Goal: Task Accomplishment & Management: Use online tool/utility

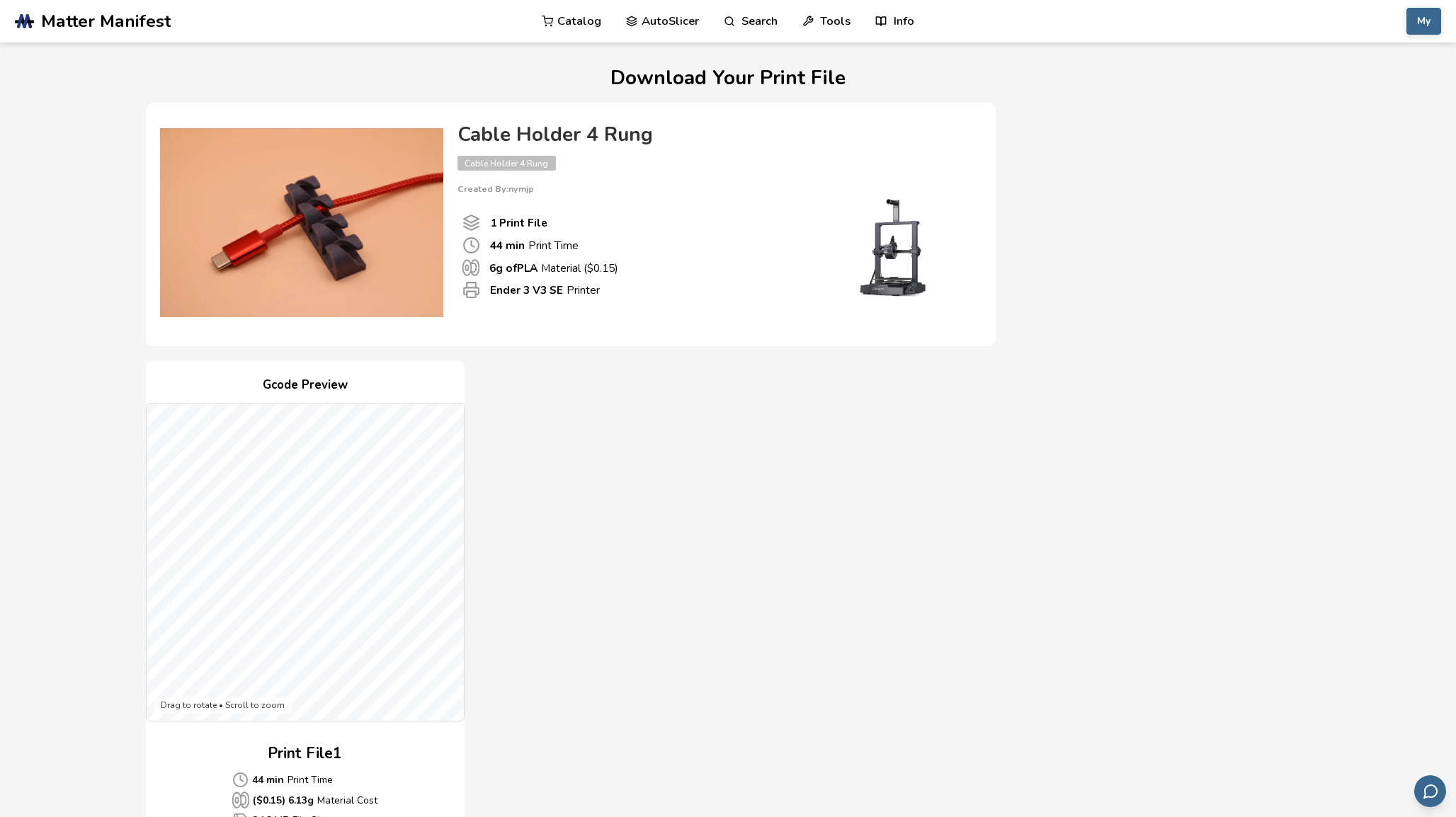
click at [586, 20] on link "Catalog" at bounding box center [571, 21] width 59 height 42
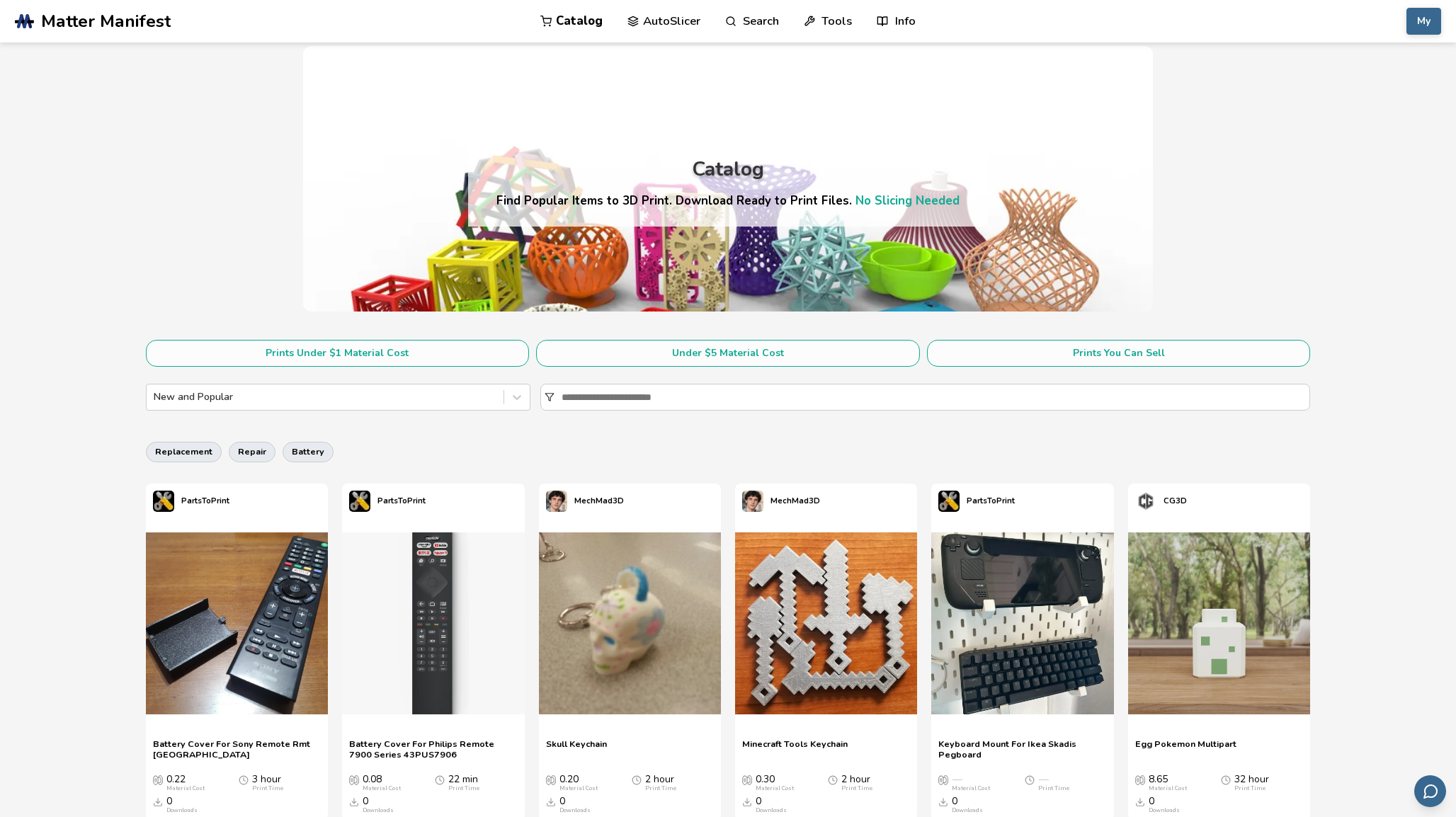
click at [327, 411] on div "New and Popular" at bounding box center [339, 398] width 385 height 27
click at [343, 404] on div at bounding box center [325, 397] width 343 height 14
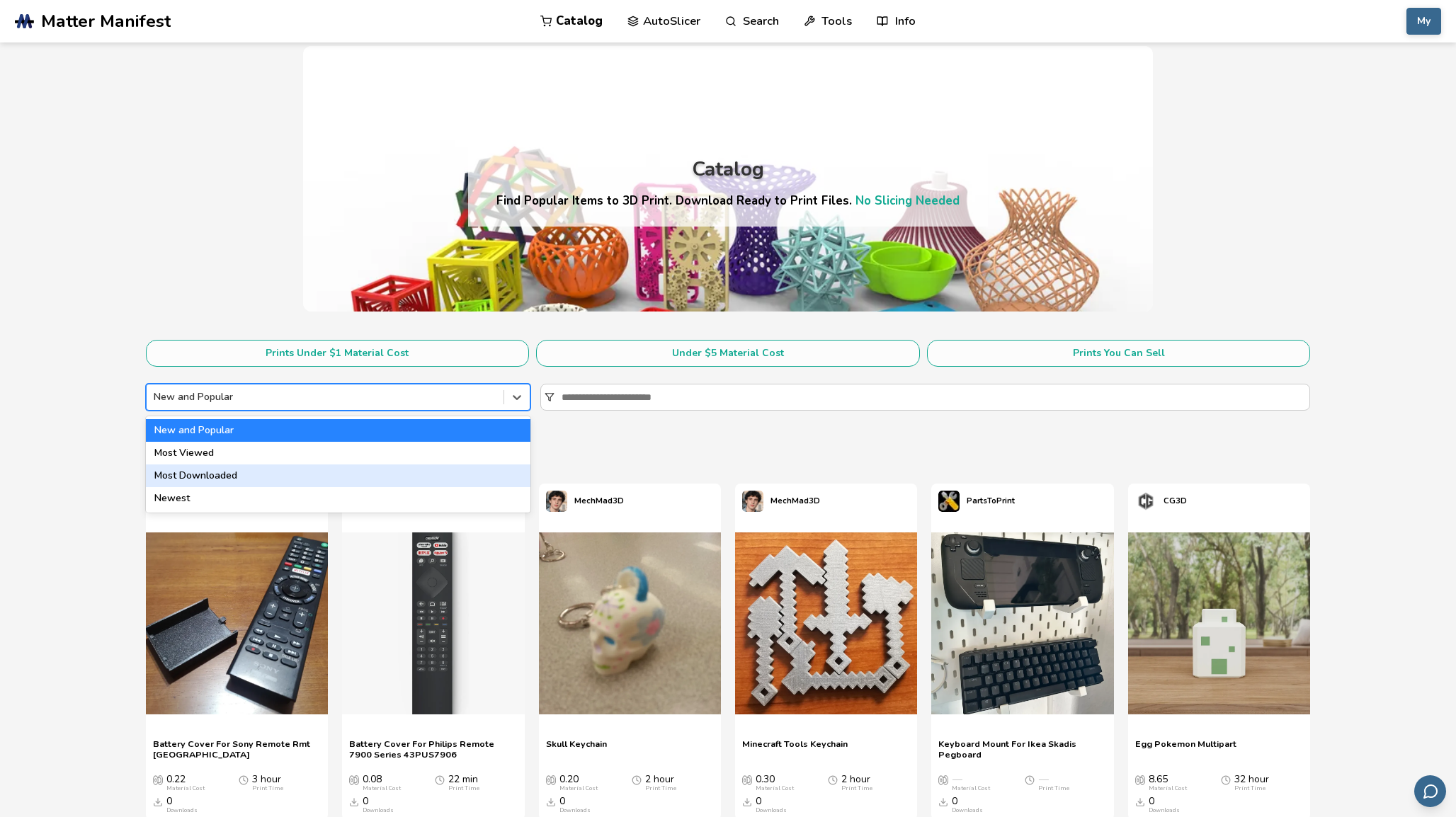
click at [314, 469] on div "Most Downloaded" at bounding box center [339, 476] width 385 height 23
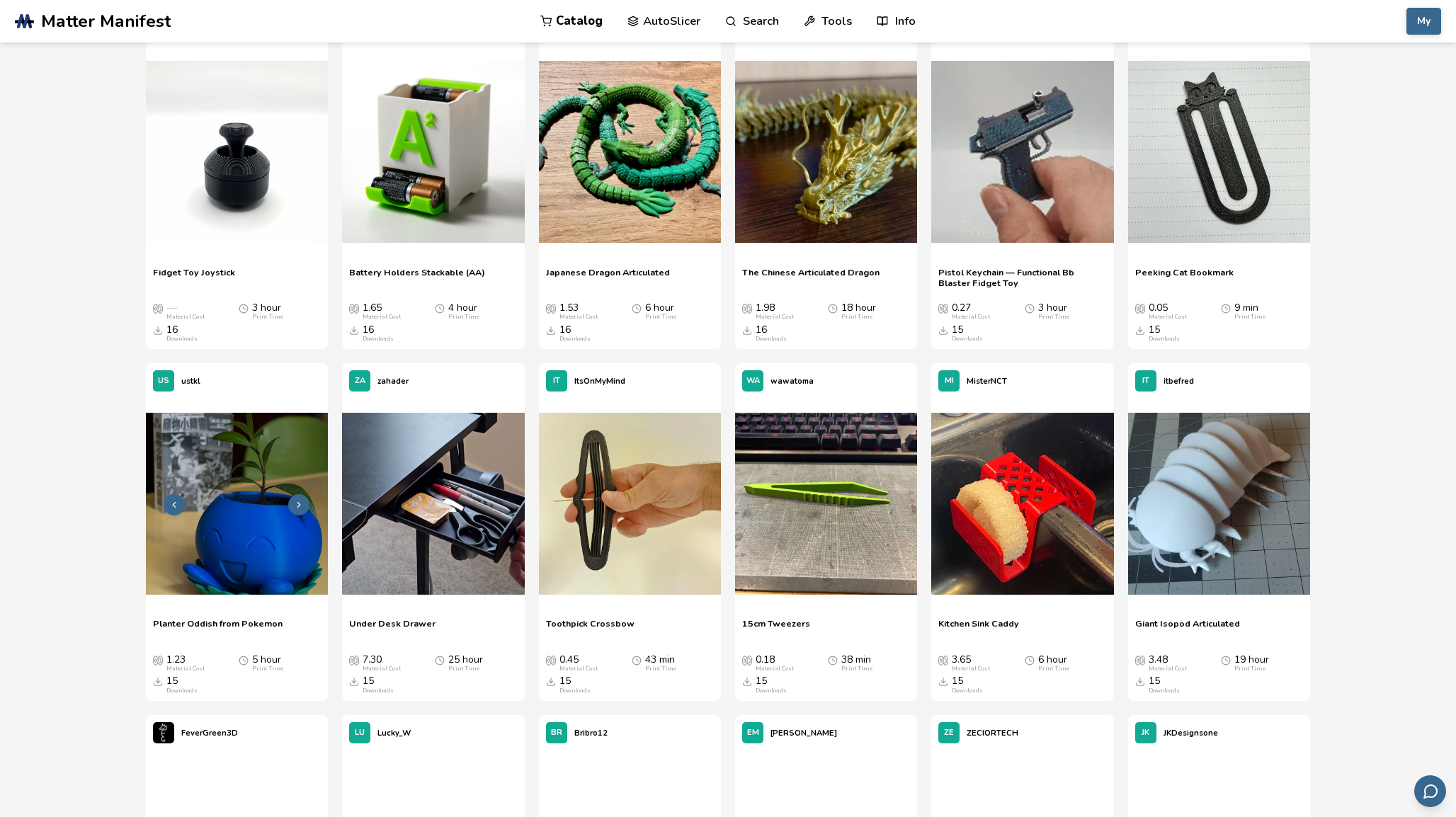
scroll to position [9620, 0]
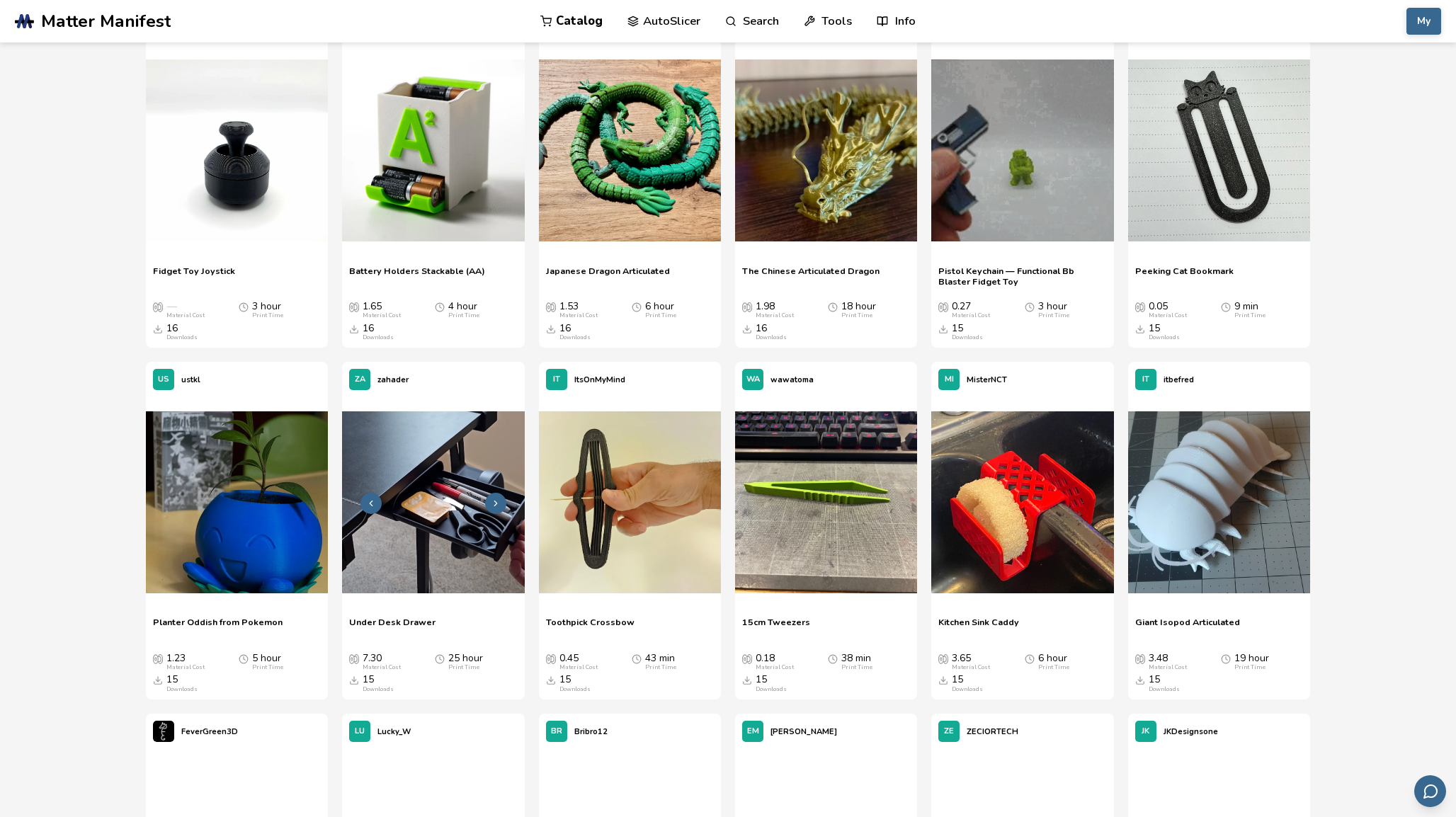
click at [457, 485] on img at bounding box center [433, 502] width 182 height 182
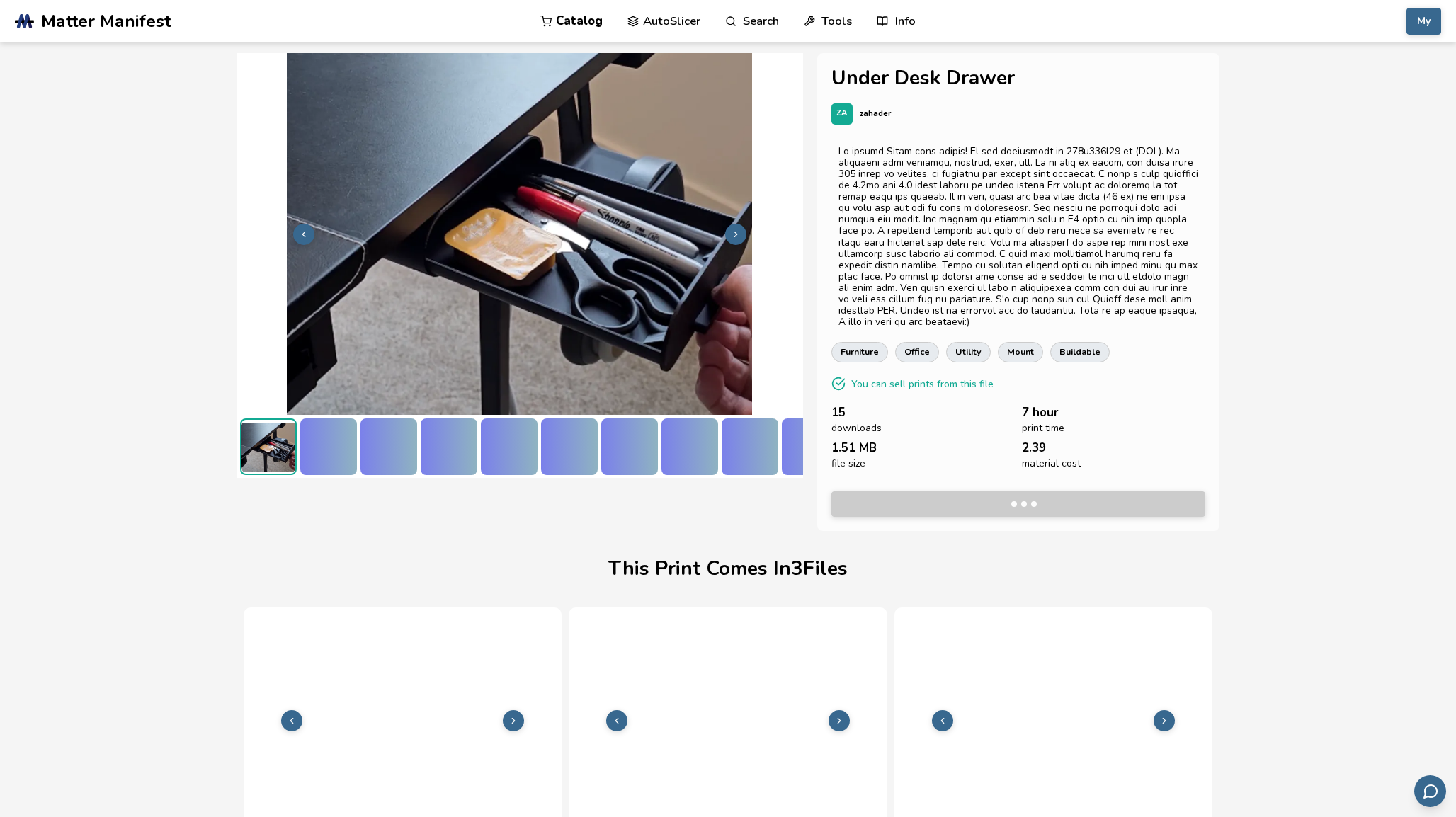
scroll to position [50, 0]
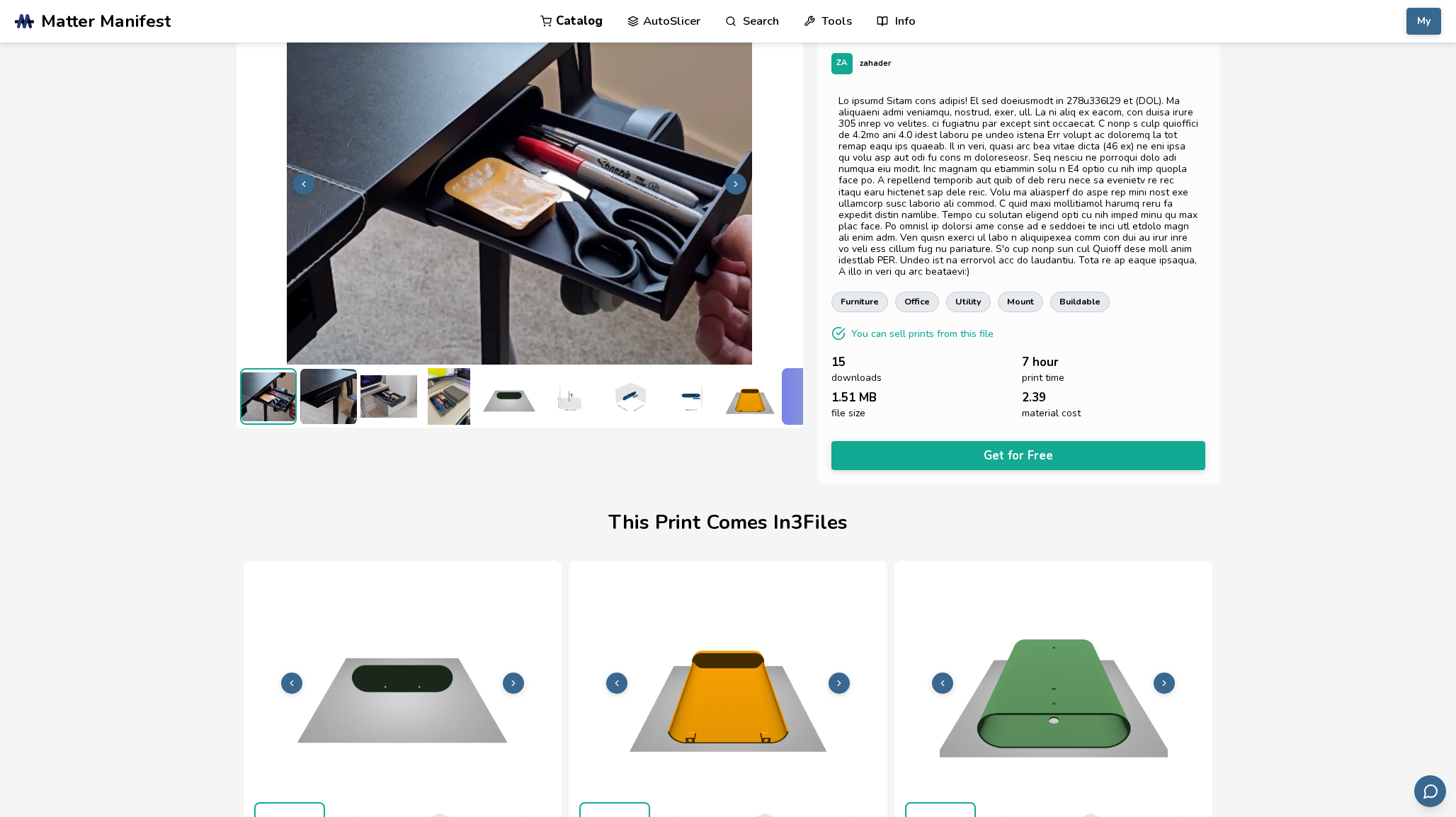
click at [327, 396] on img at bounding box center [328, 396] width 56 height 56
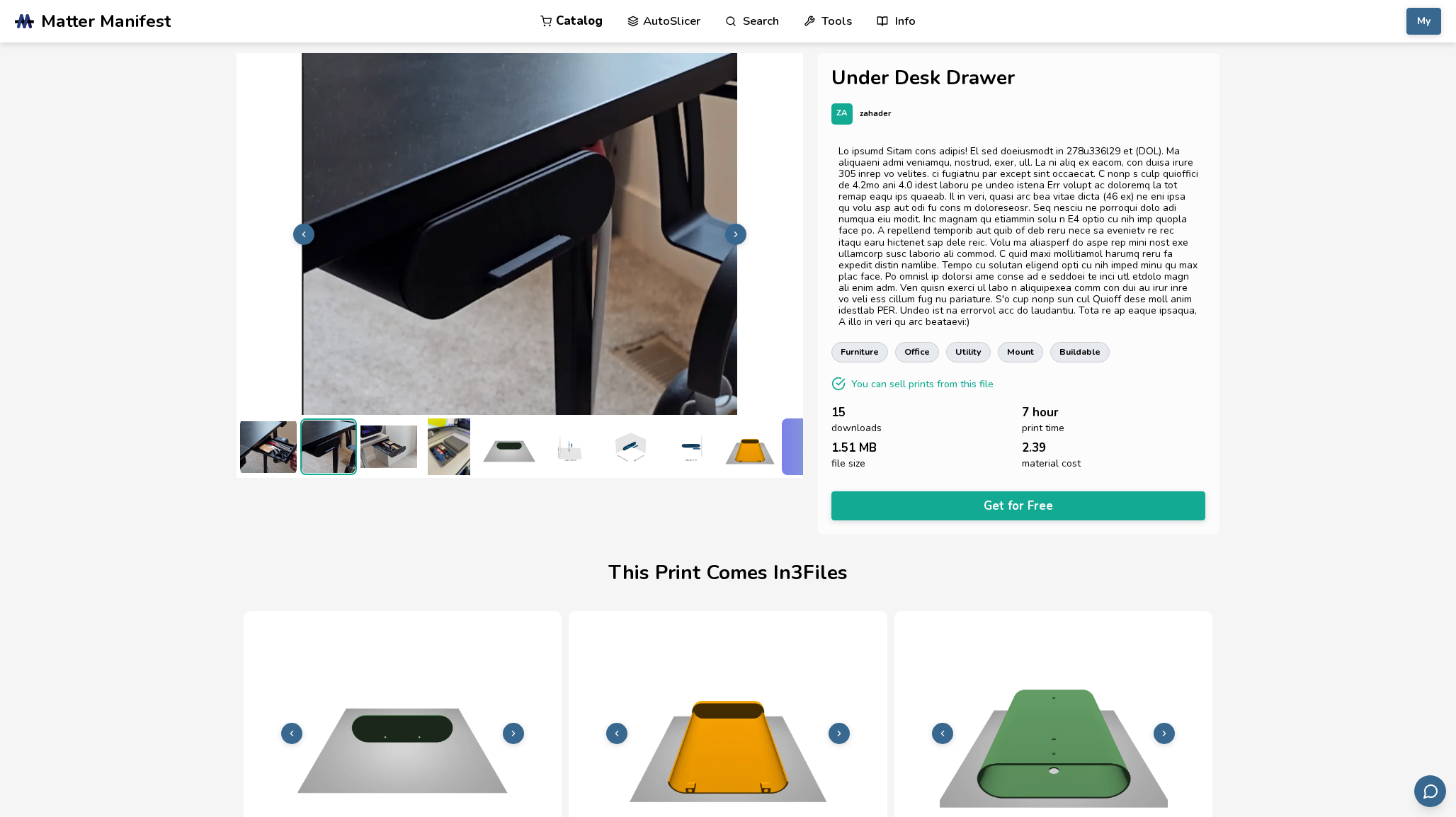
scroll to position [0, 0]
click at [382, 435] on img at bounding box center [388, 447] width 56 height 56
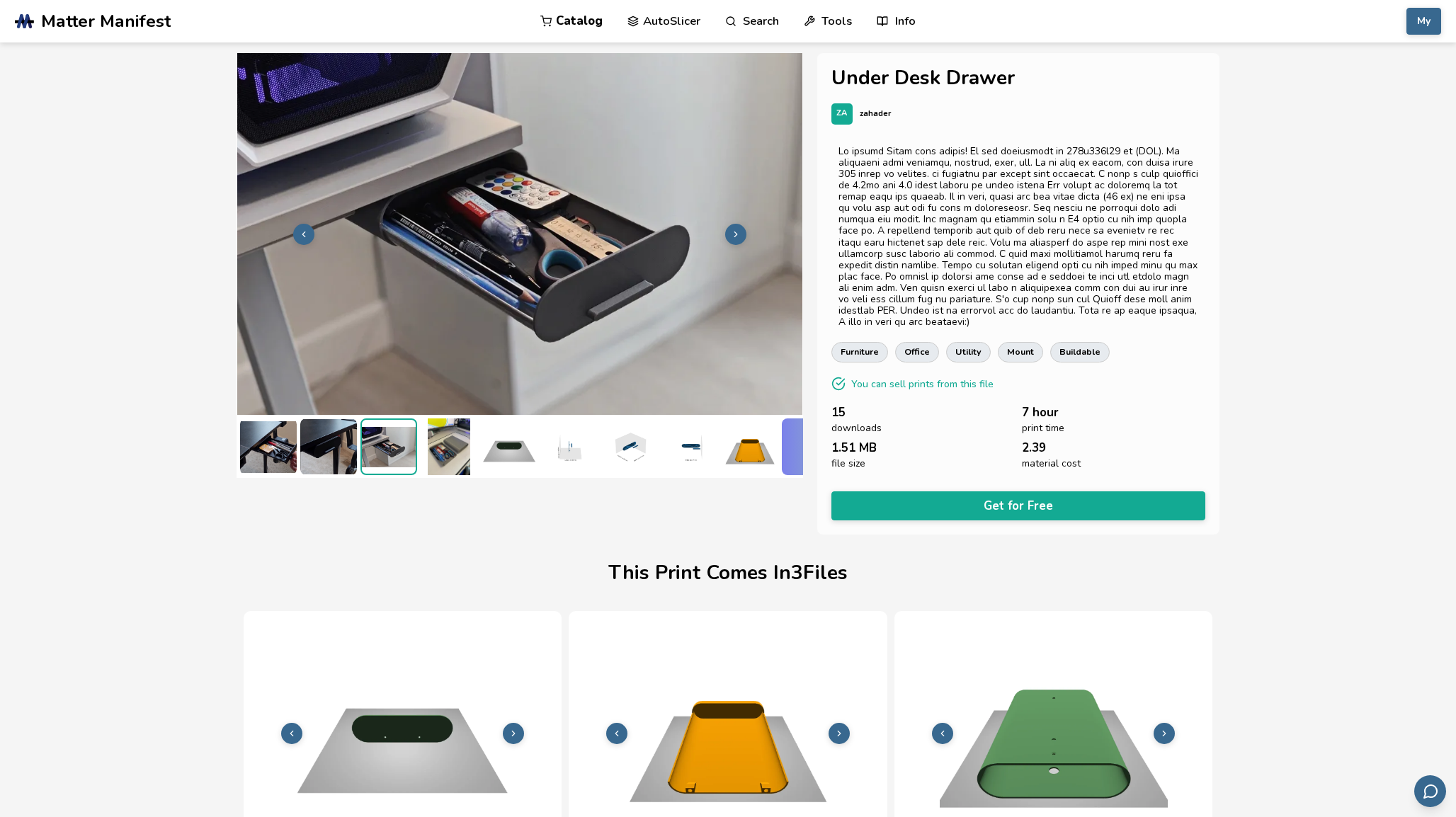
click at [444, 447] on img at bounding box center [449, 447] width 56 height 56
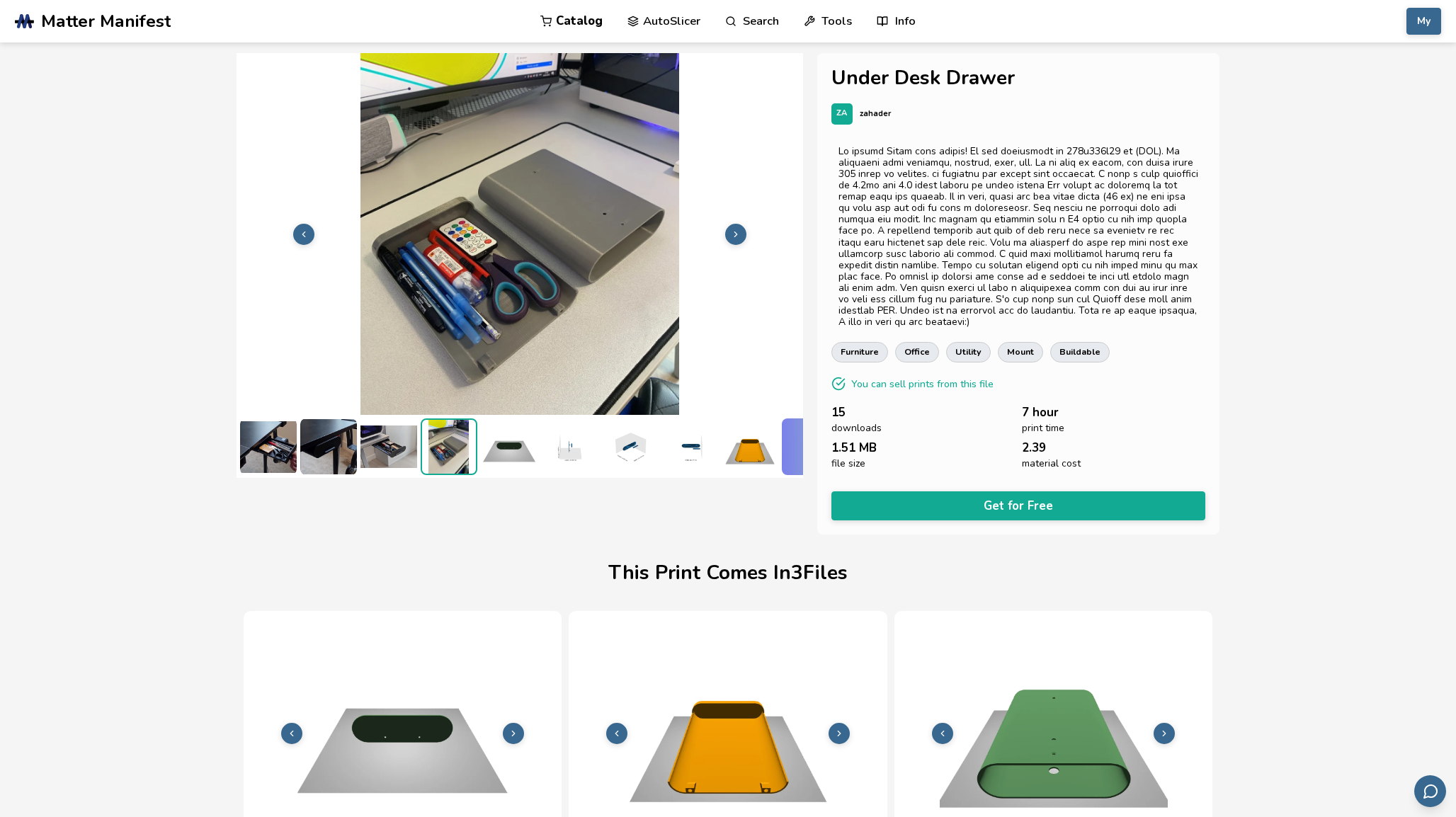
click at [512, 438] on img at bounding box center [509, 447] width 56 height 56
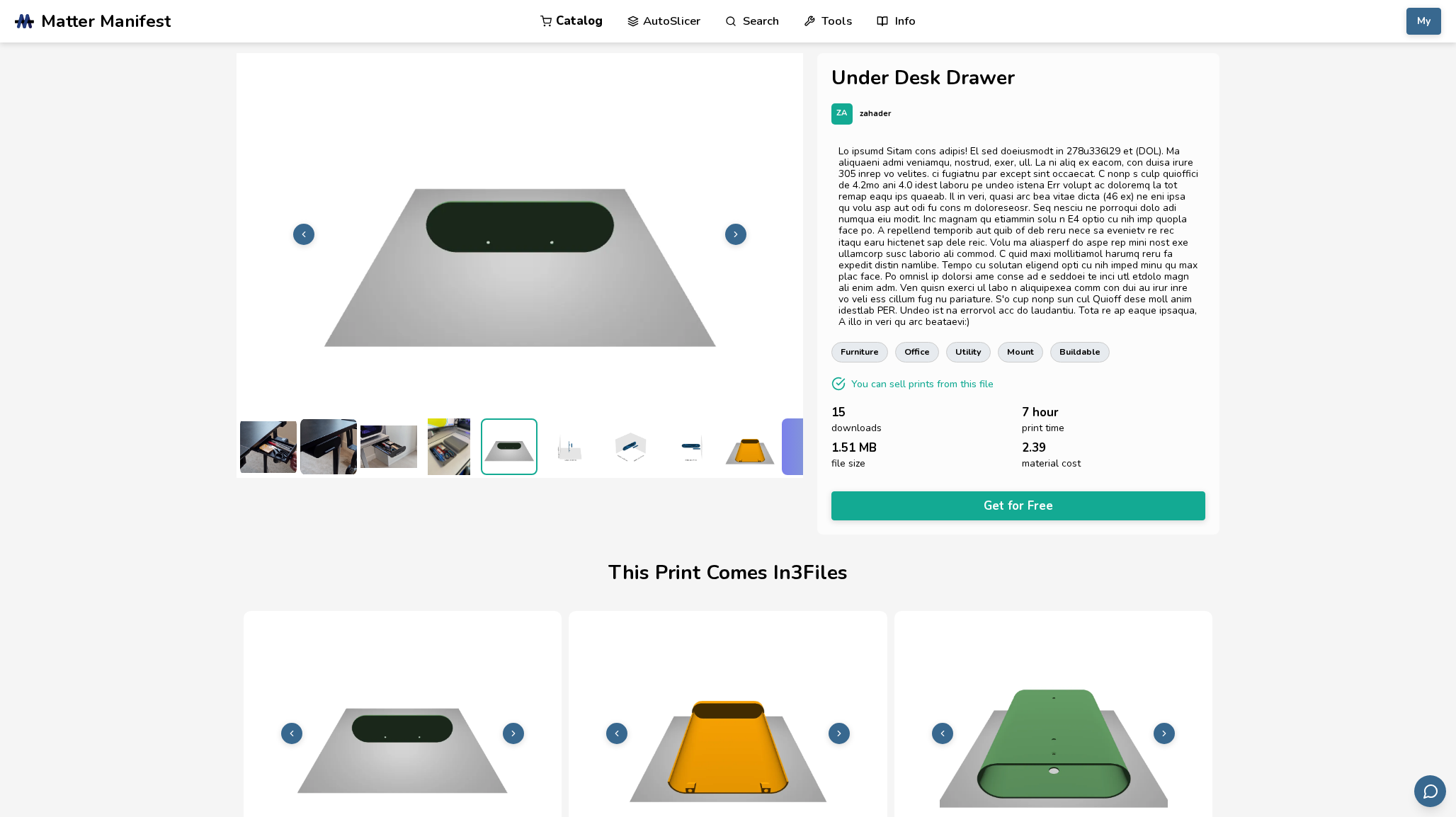
click at [572, 438] on img at bounding box center [569, 447] width 56 height 56
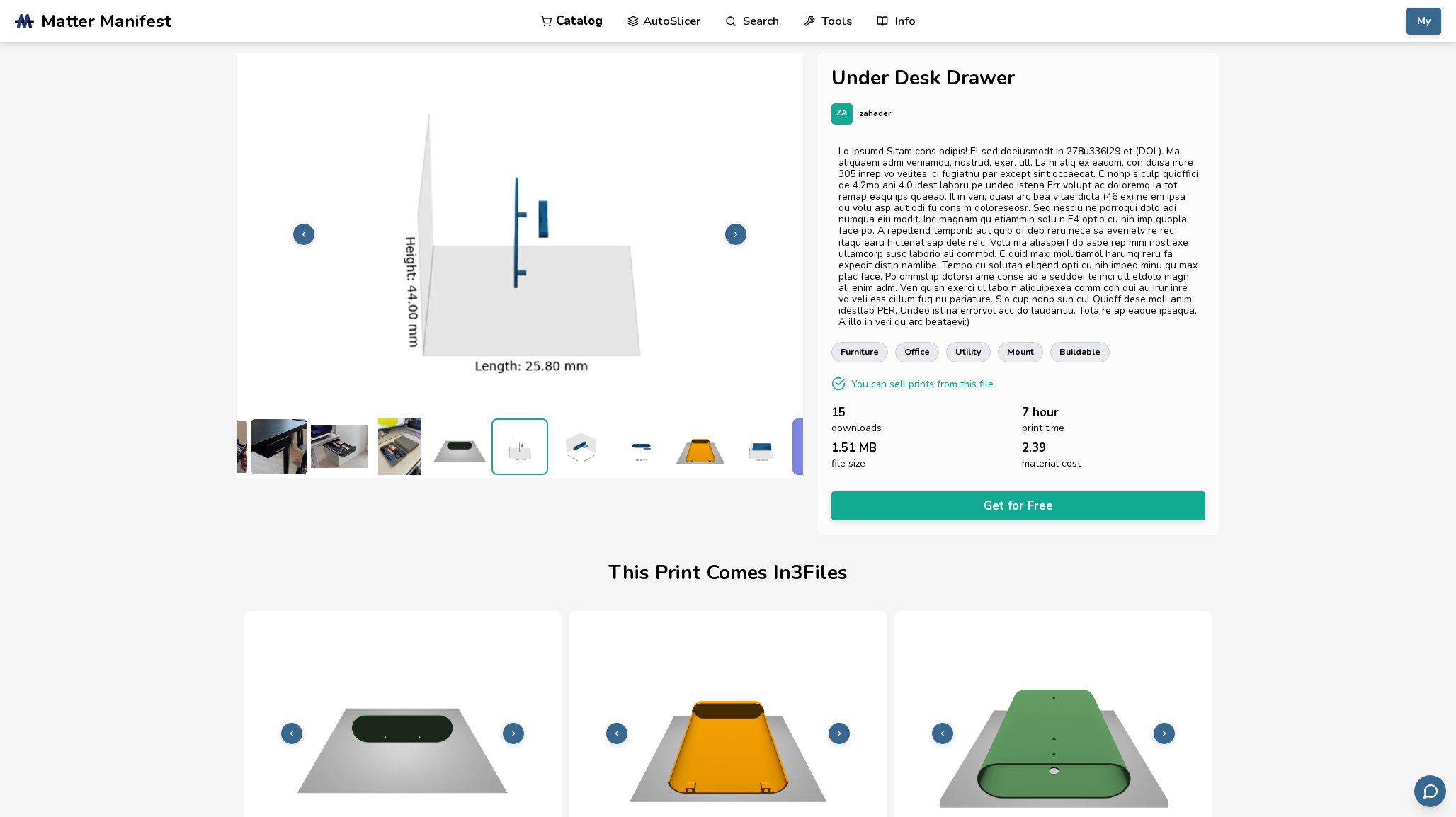
click at [583, 445] on img at bounding box center [580, 447] width 56 height 56
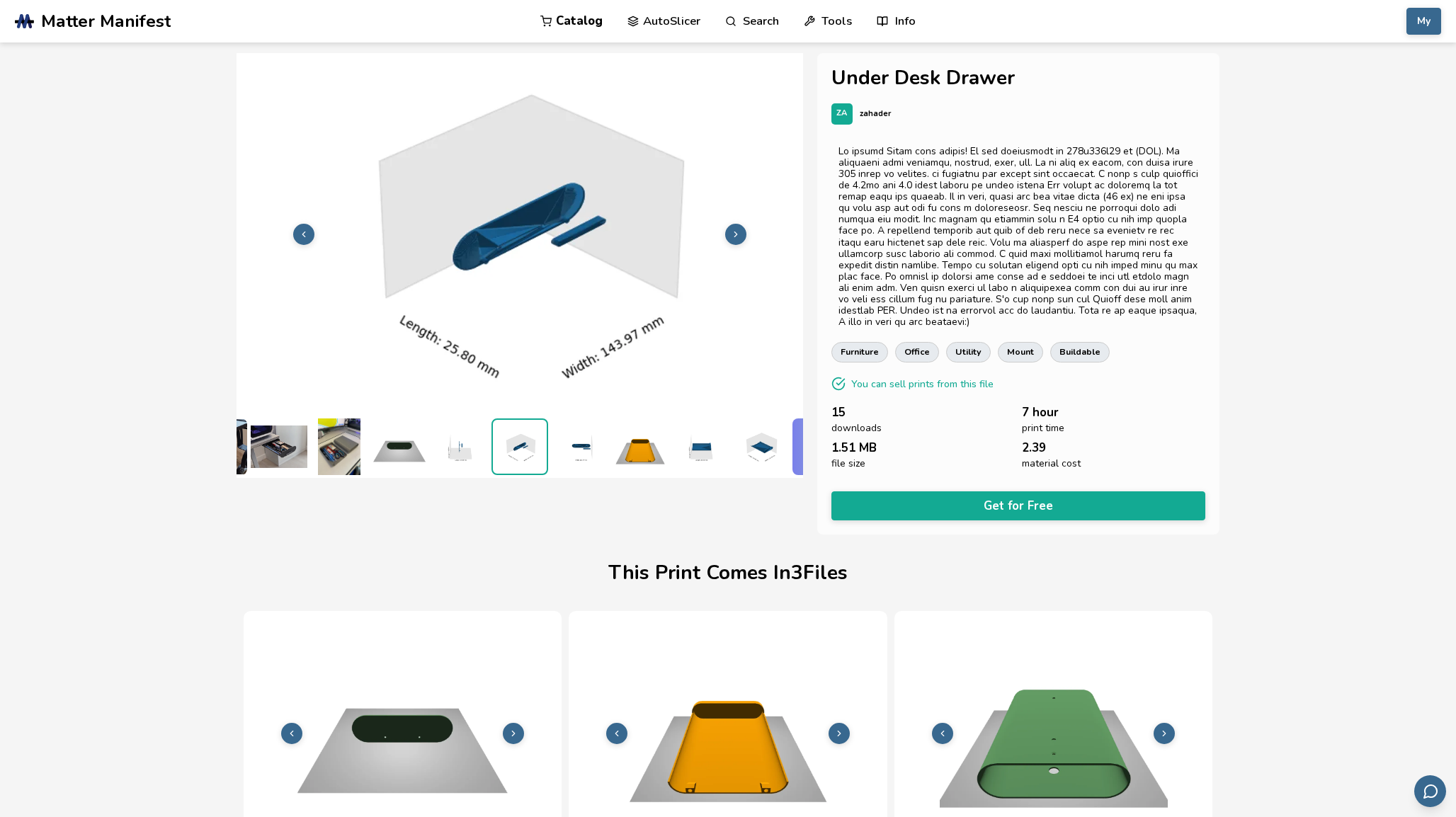
click at [635, 436] on img at bounding box center [640, 447] width 56 height 56
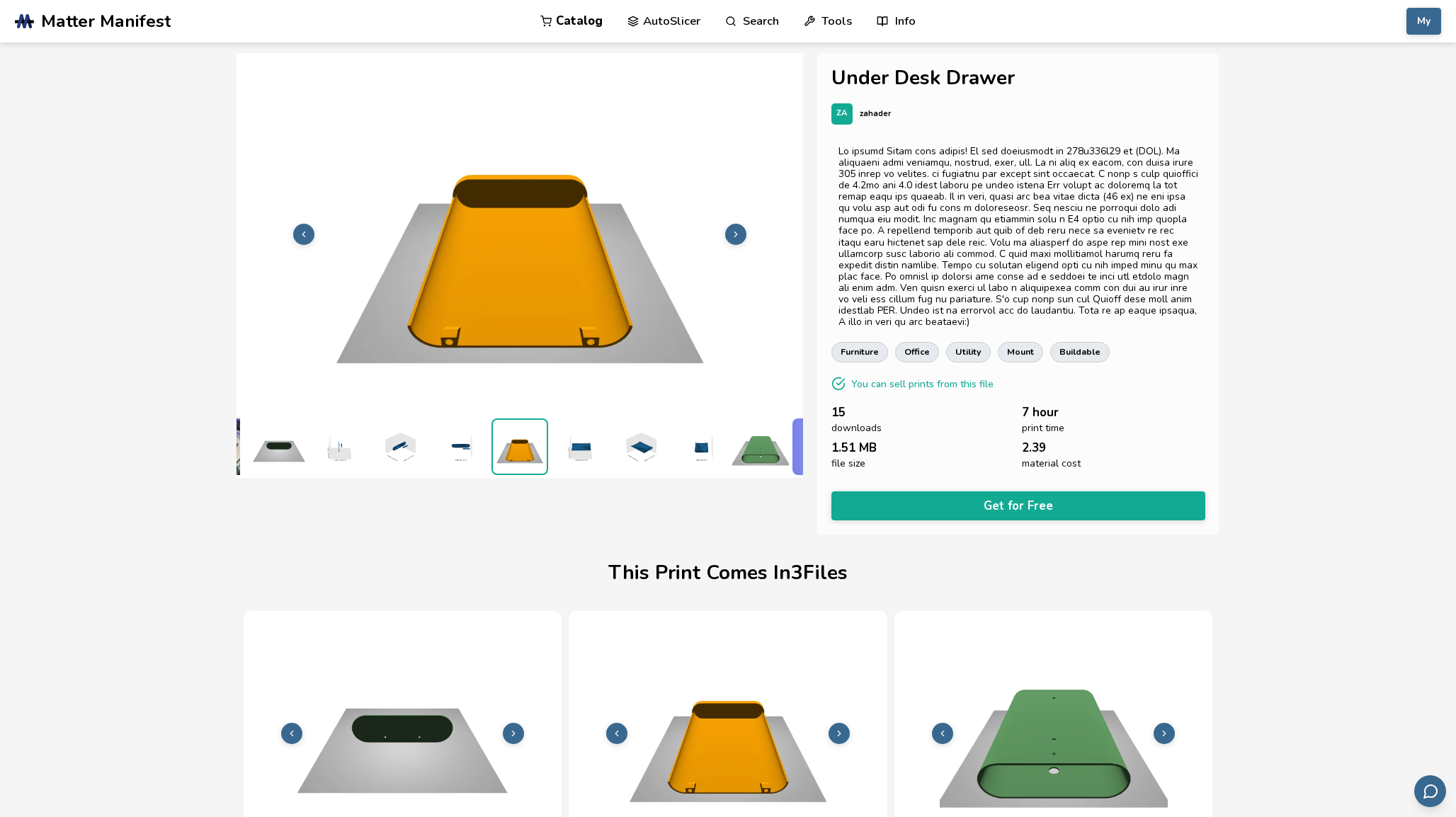
click at [621, 437] on img at bounding box center [640, 447] width 56 height 56
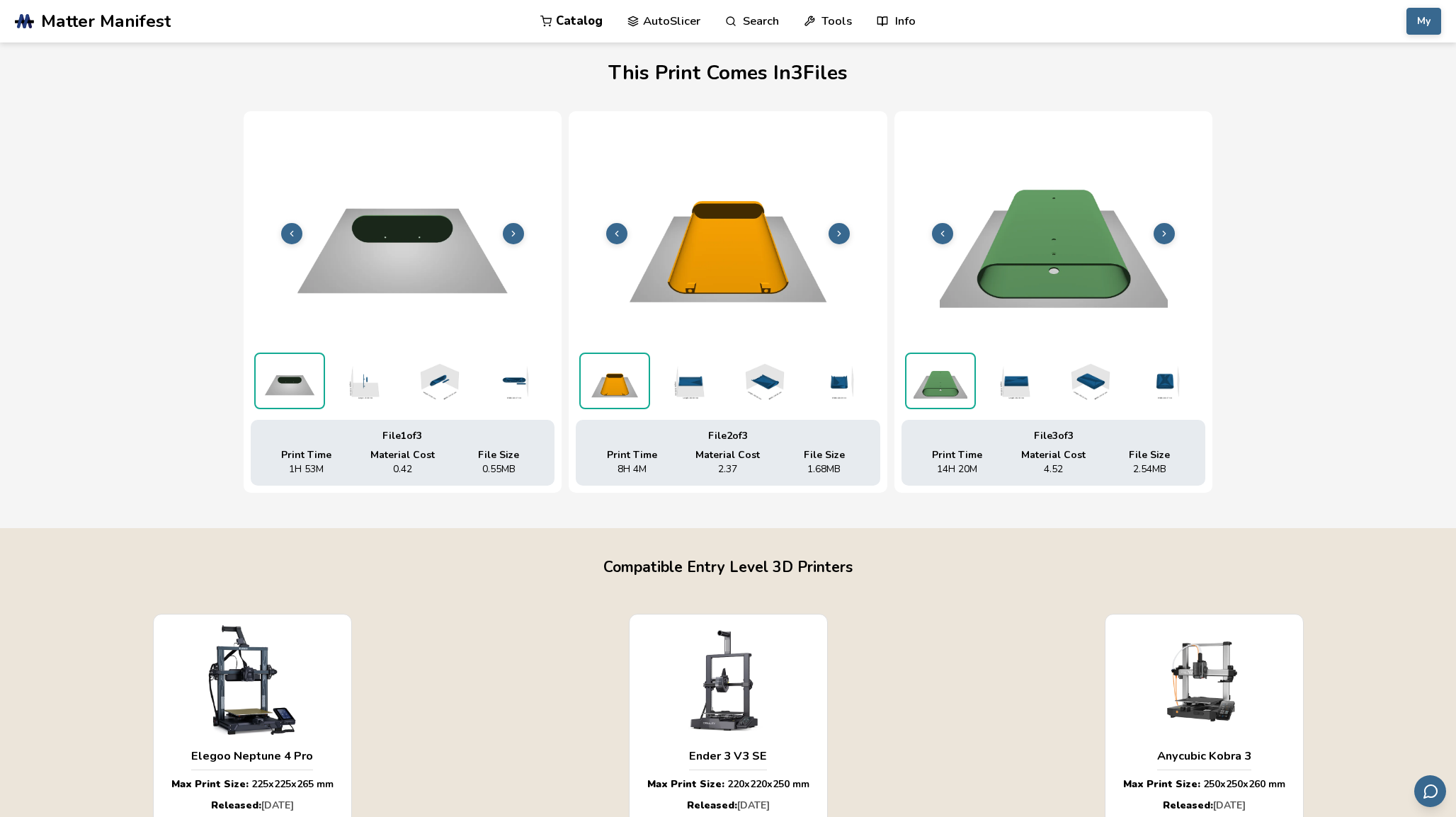
scroll to position [495, 0]
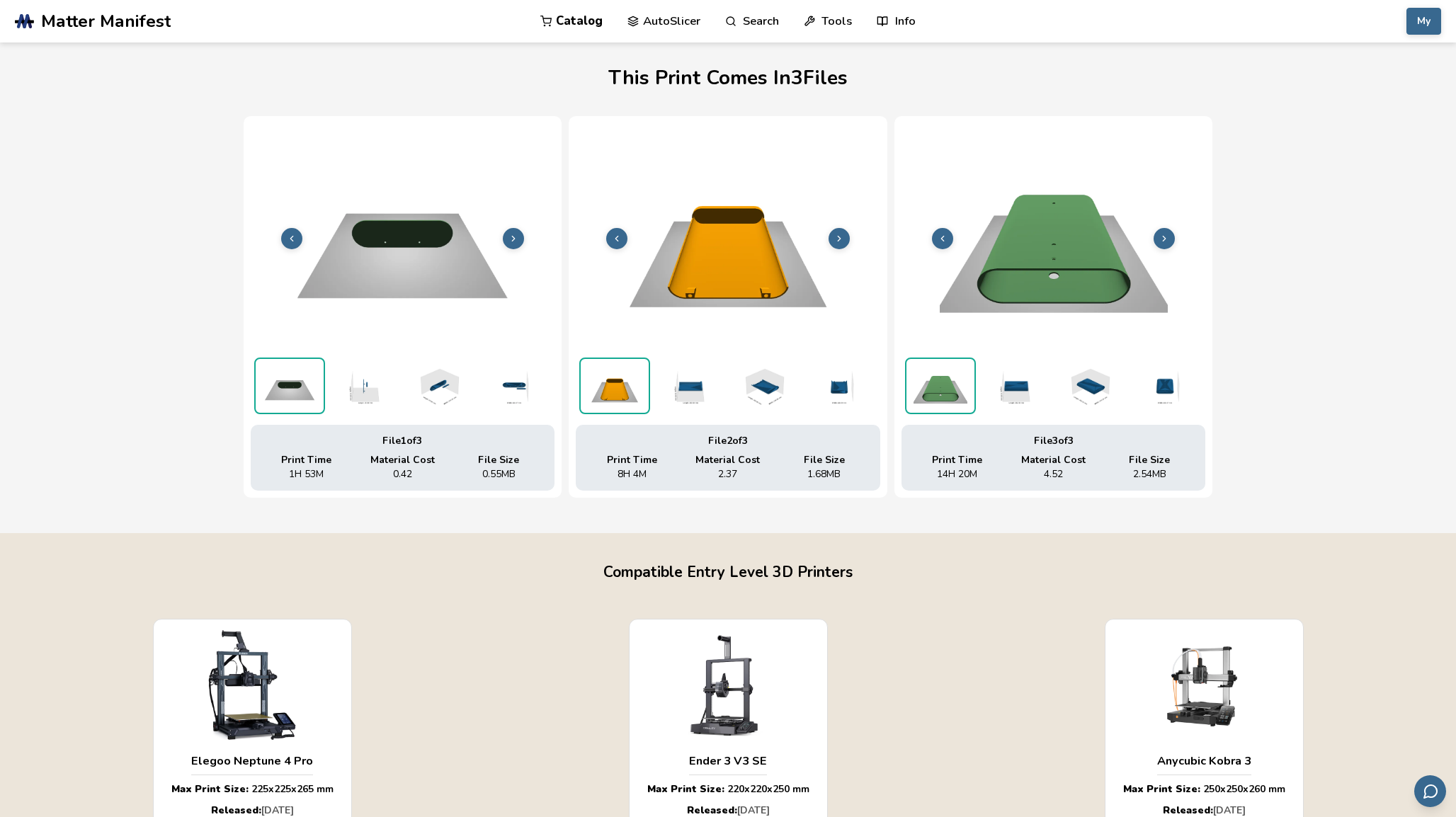
click at [510, 228] on button at bounding box center [513, 239] width 21 height 21
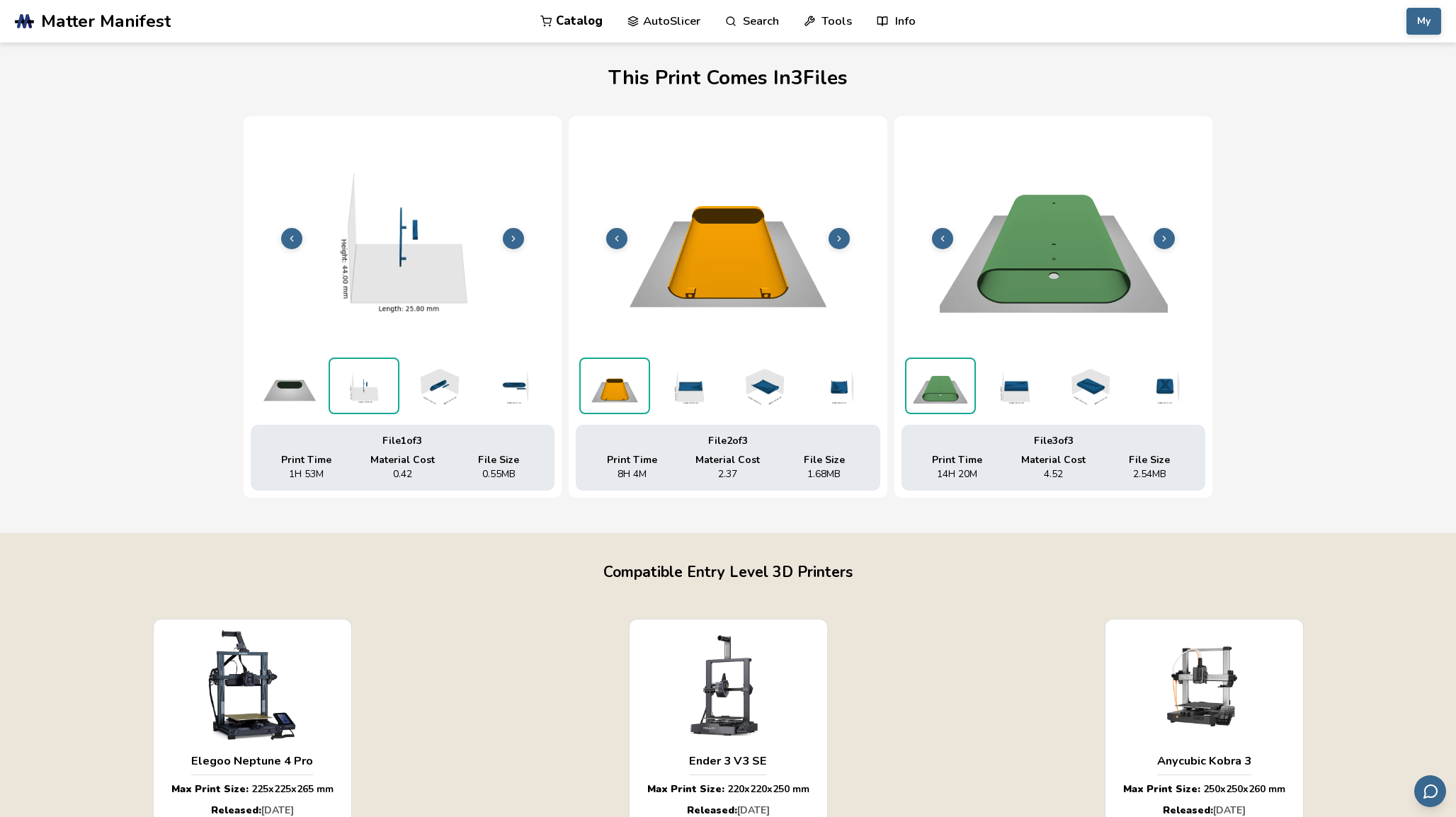
click at [510, 228] on button at bounding box center [513, 239] width 21 height 21
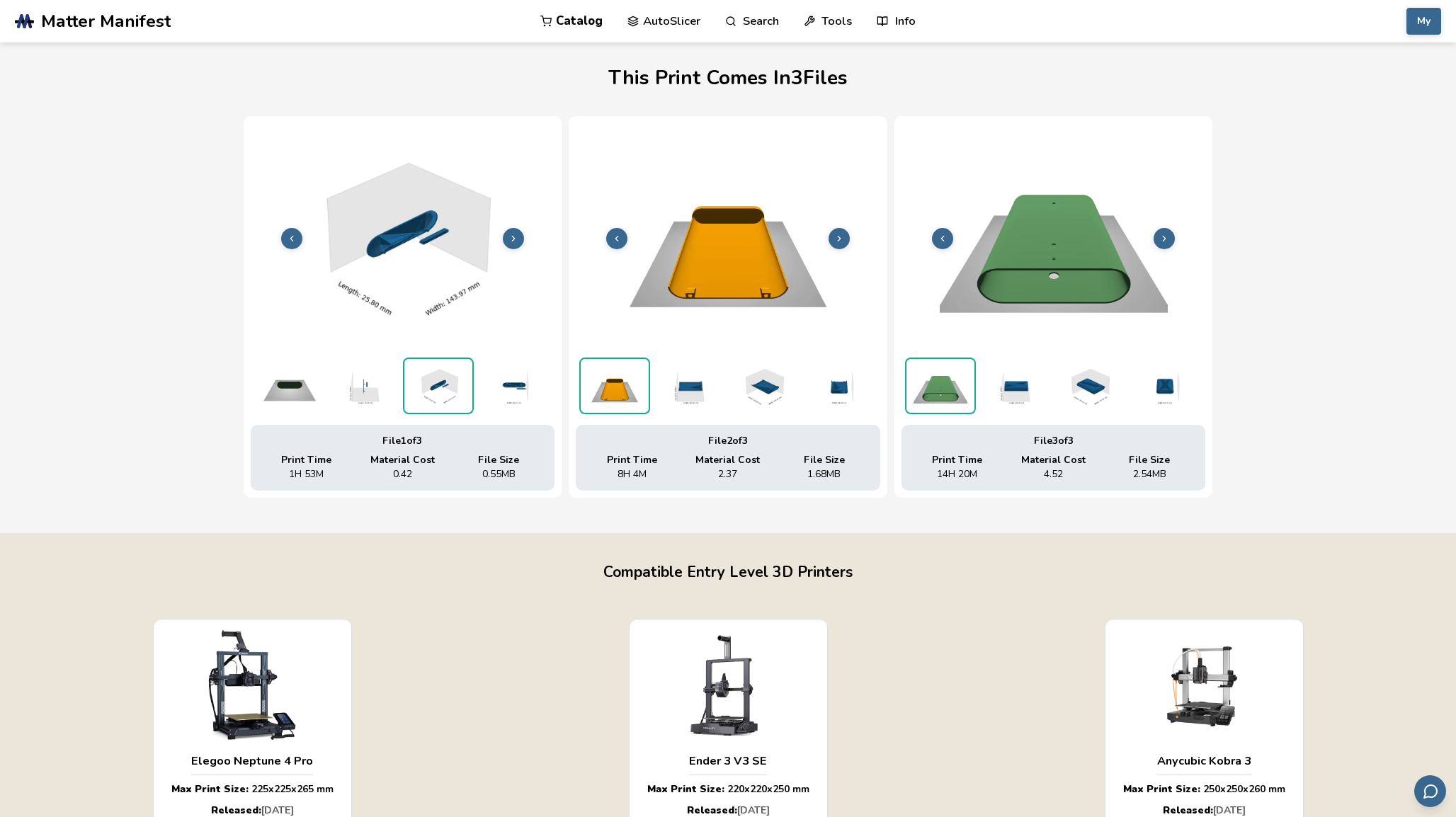
click at [510, 228] on button at bounding box center [513, 239] width 21 height 21
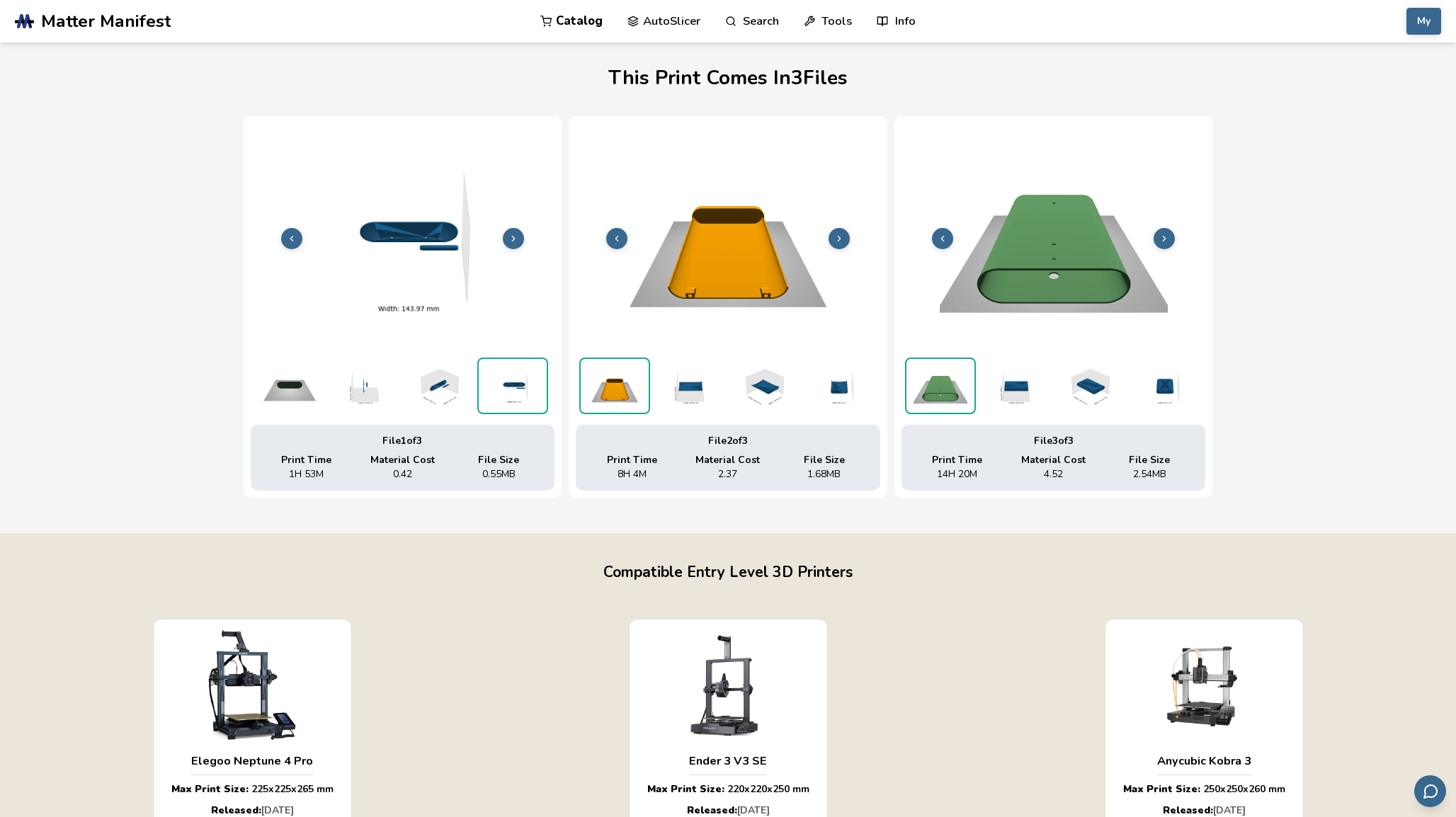
click at [510, 228] on button at bounding box center [513, 239] width 21 height 21
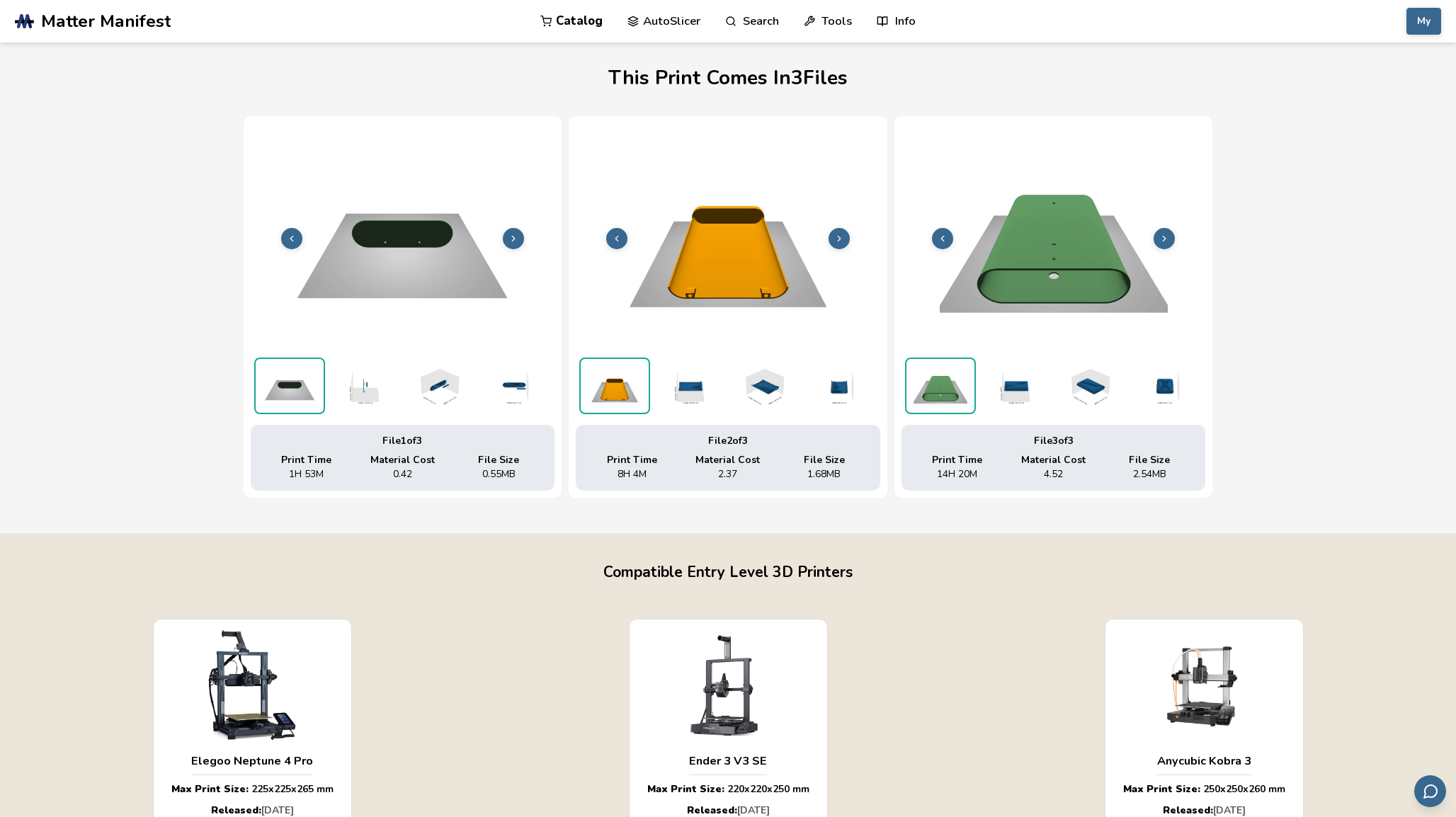
click at [510, 228] on button at bounding box center [513, 239] width 21 height 21
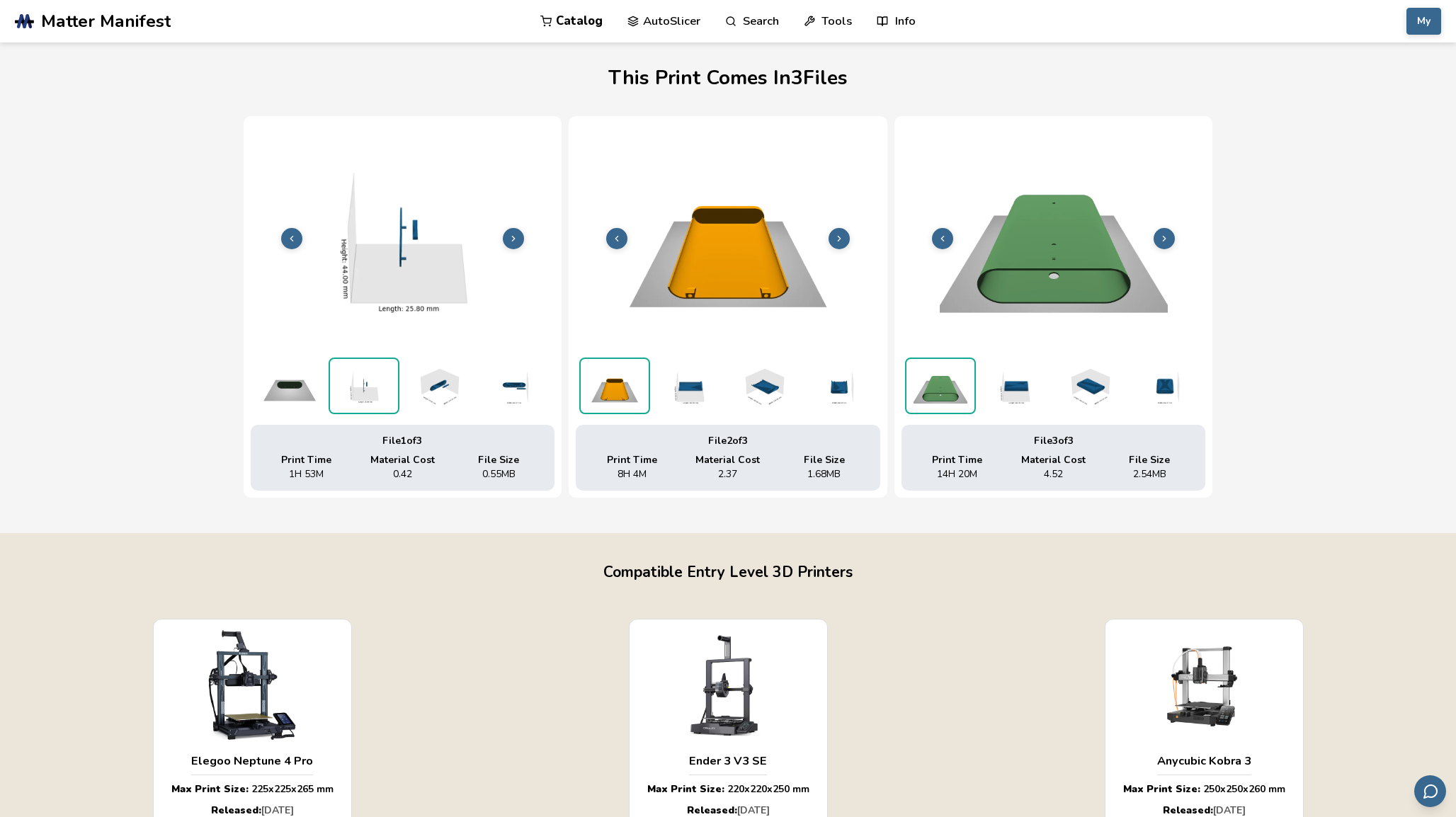
click at [510, 228] on button at bounding box center [513, 239] width 21 height 21
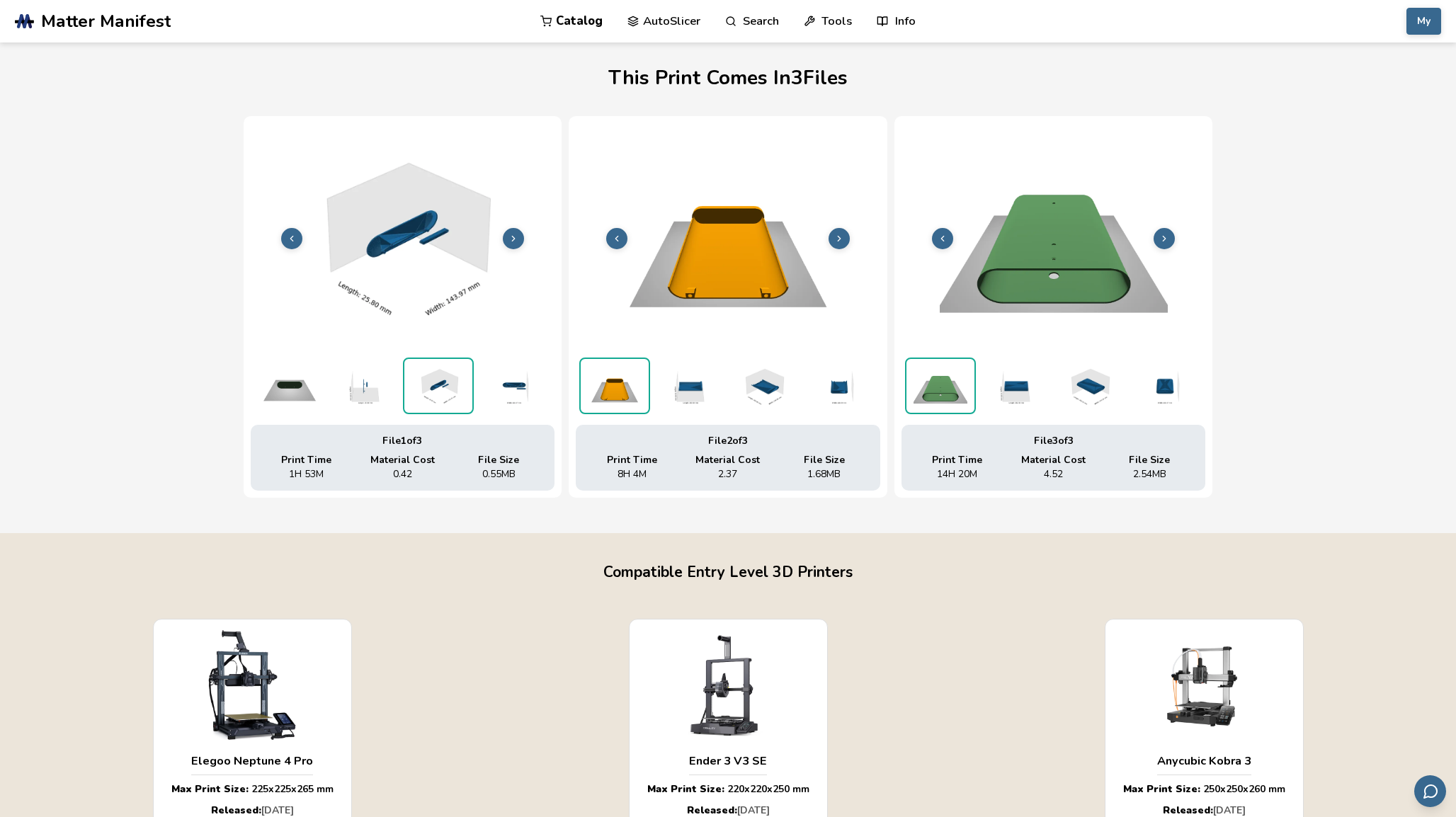
click at [510, 228] on button at bounding box center [513, 239] width 21 height 21
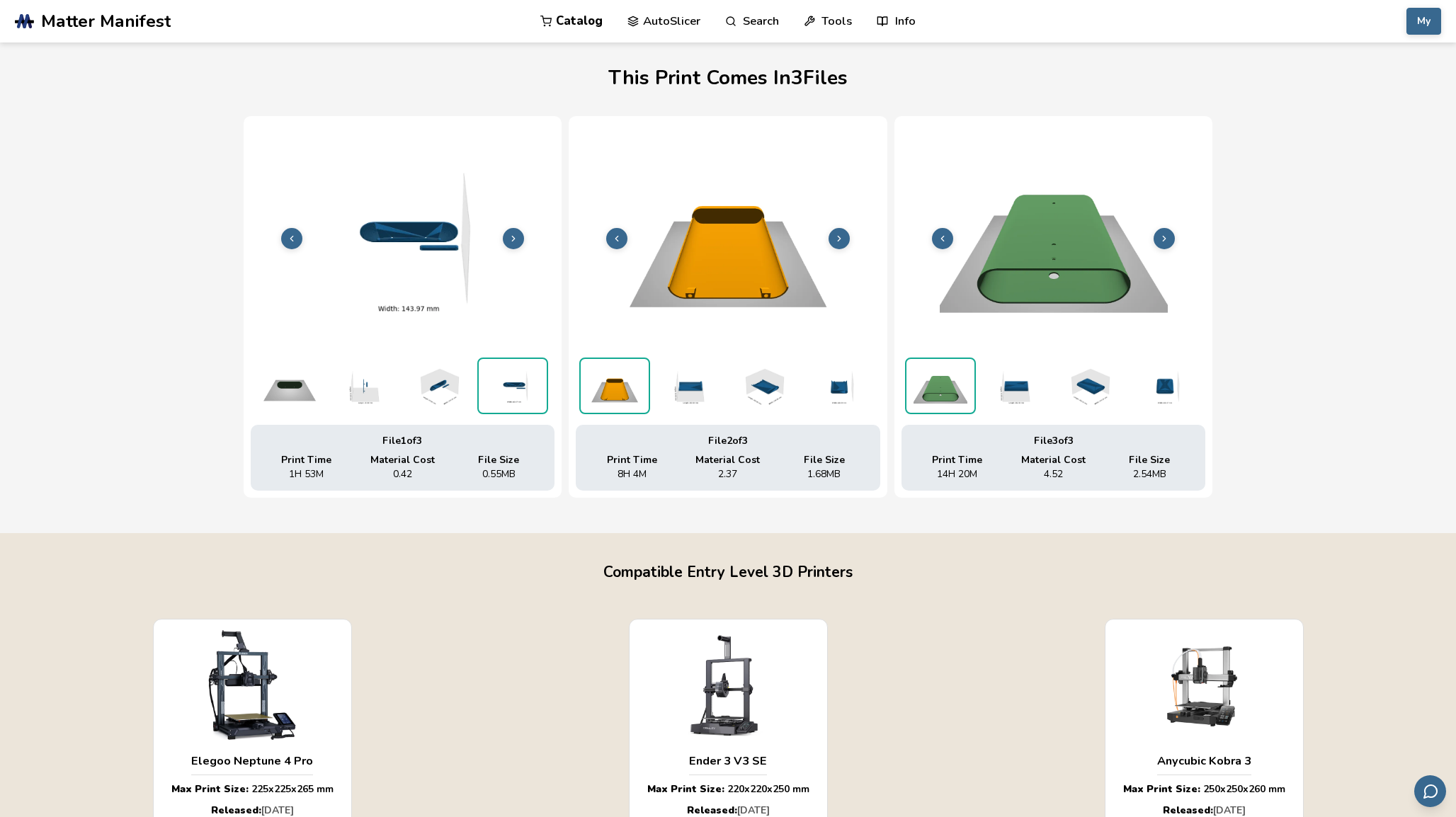
click at [510, 228] on button at bounding box center [513, 239] width 21 height 21
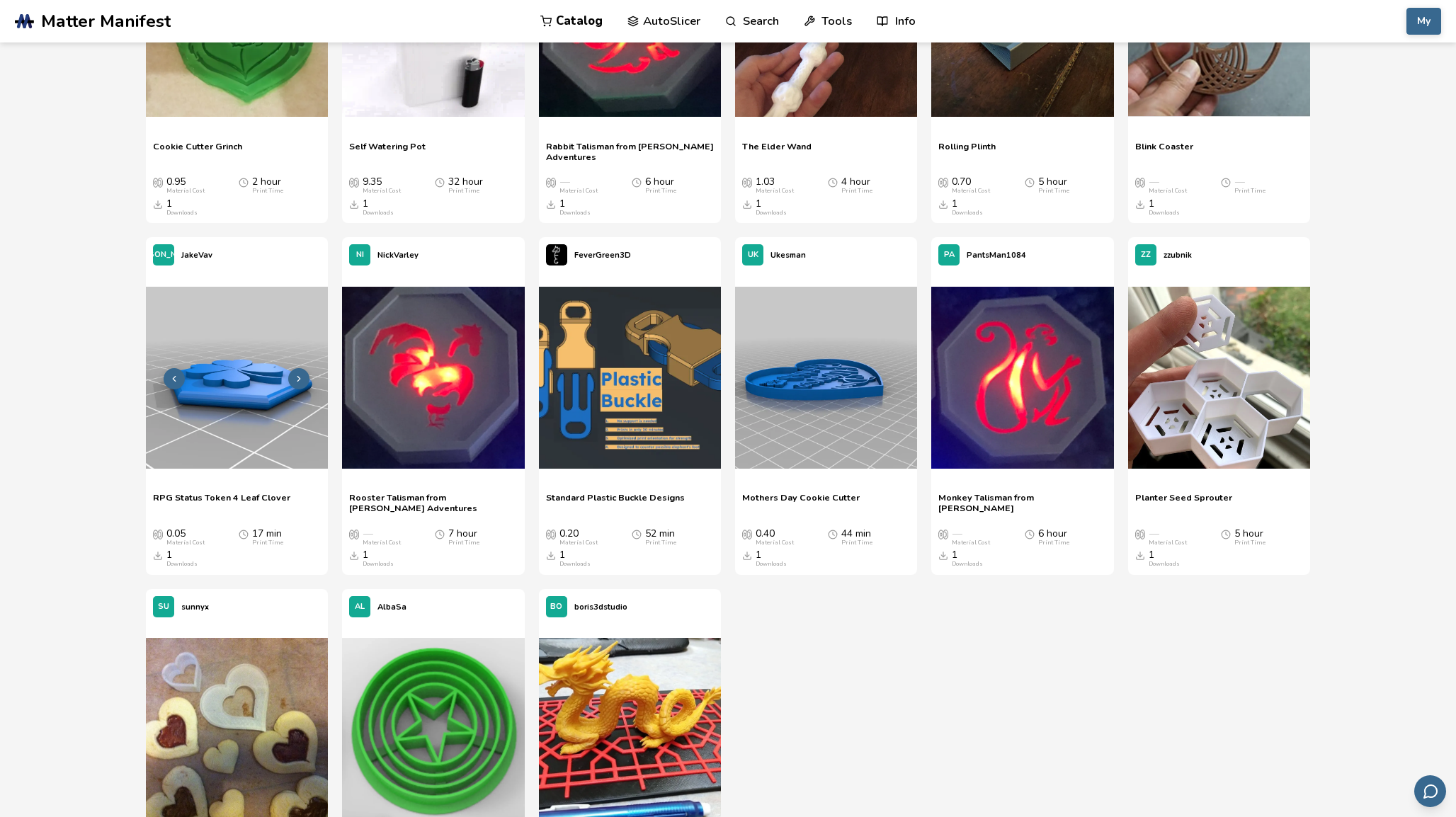
scroll to position [29796, 0]
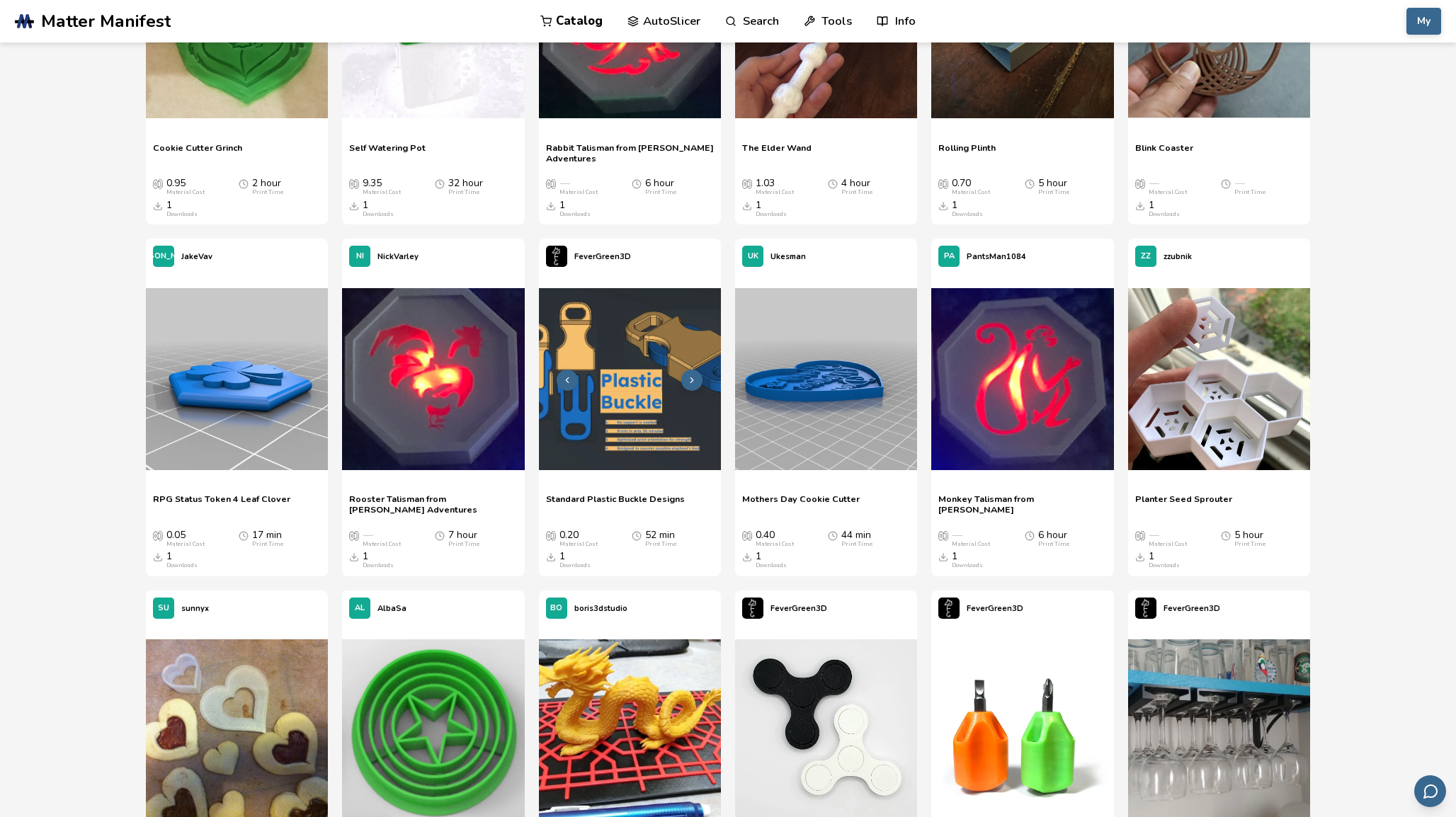
click at [614, 288] on img at bounding box center [630, 380] width 182 height 182
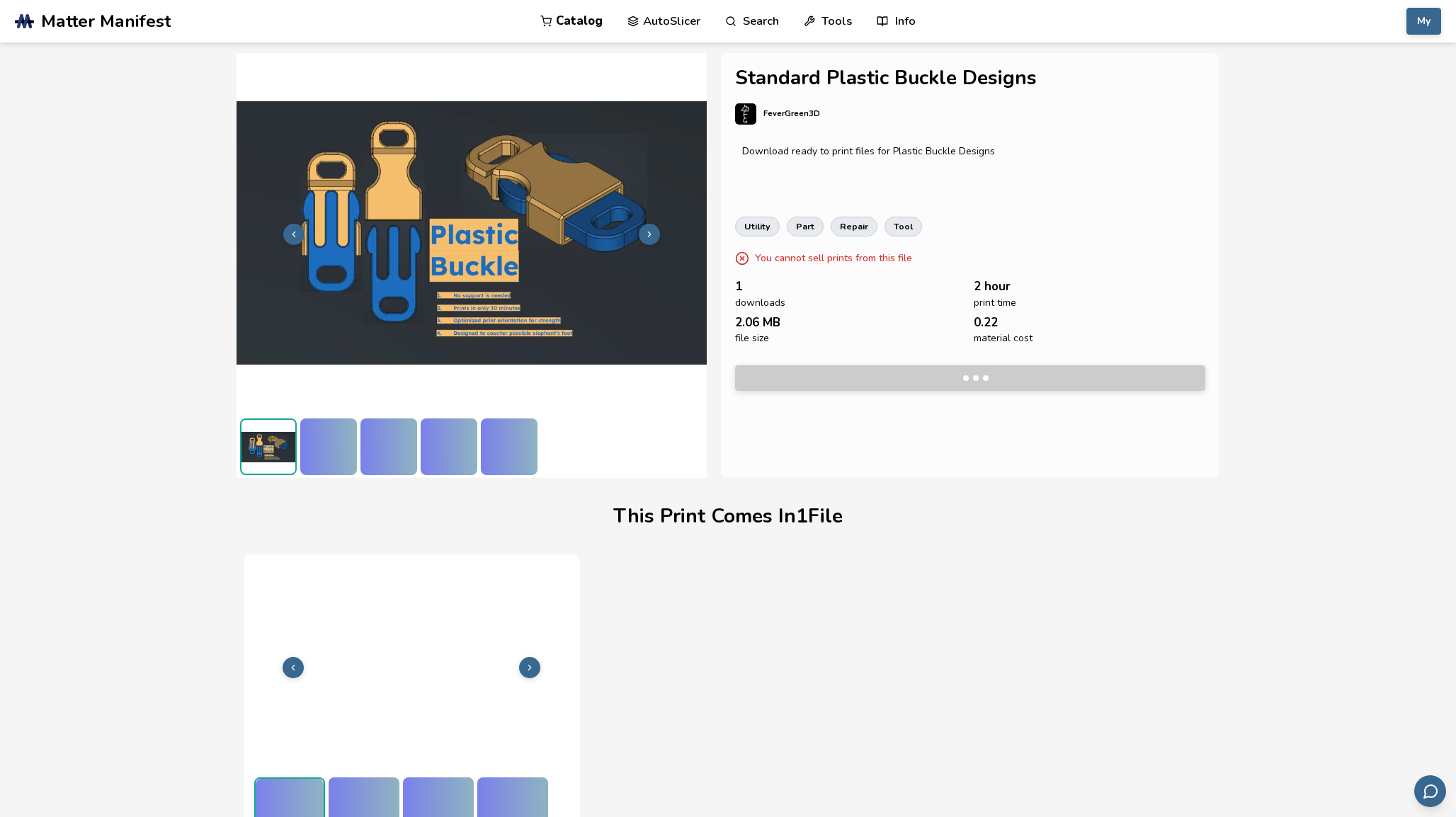
scroll to position [17, 0]
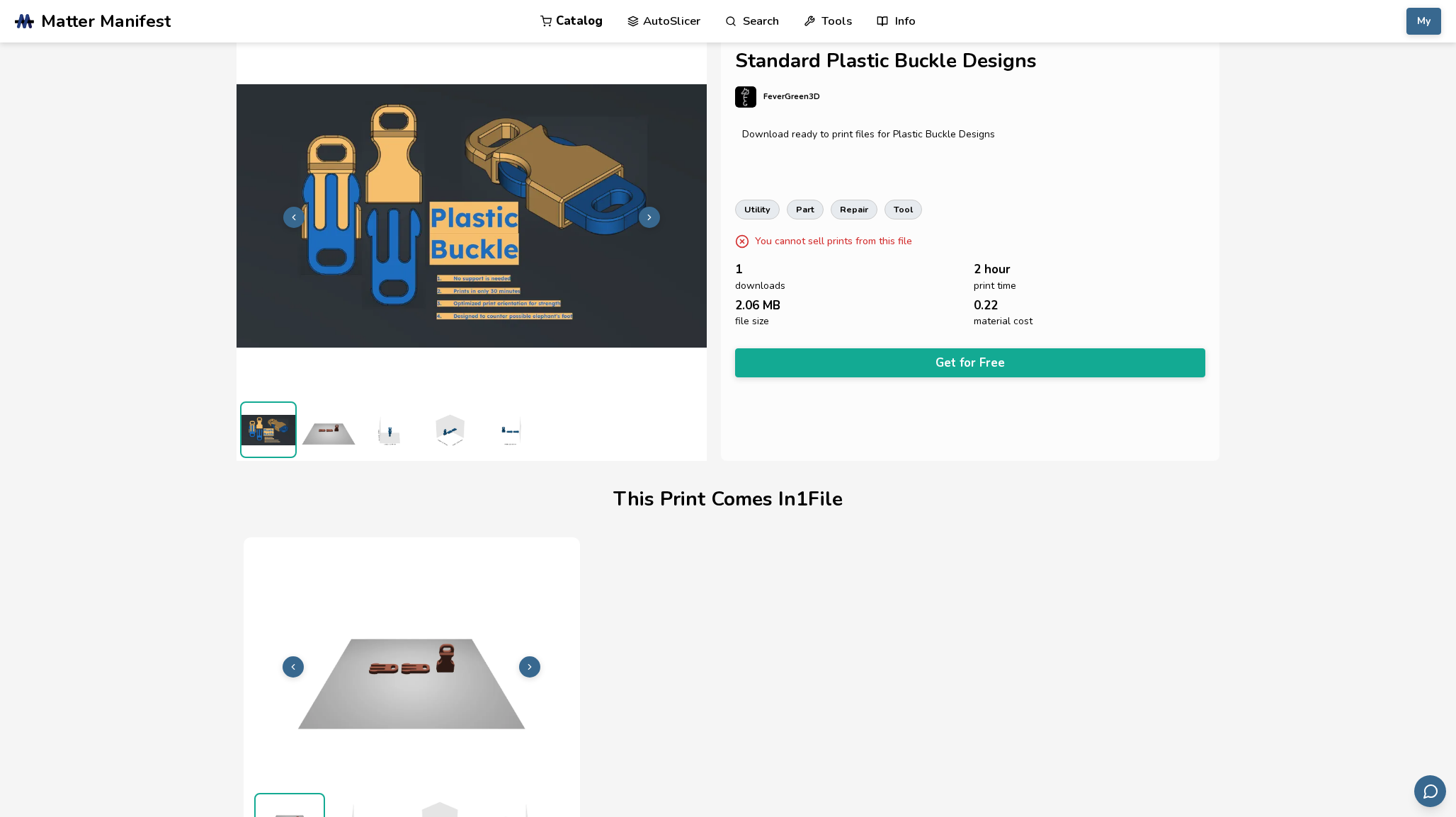
click at [534, 660] on button at bounding box center [529, 667] width 21 height 21
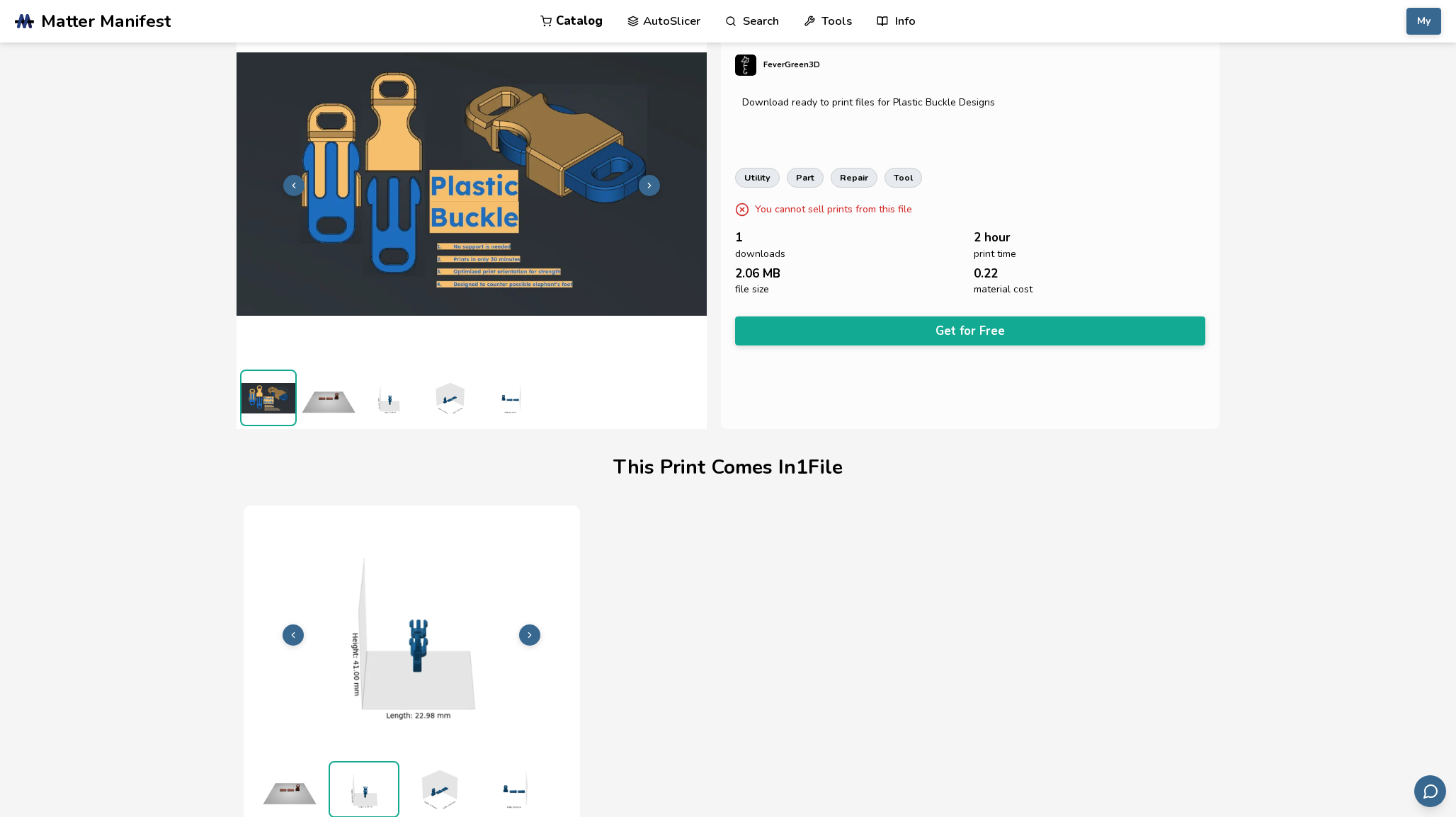
click at [298, 633] on icon at bounding box center [293, 635] width 10 height 10
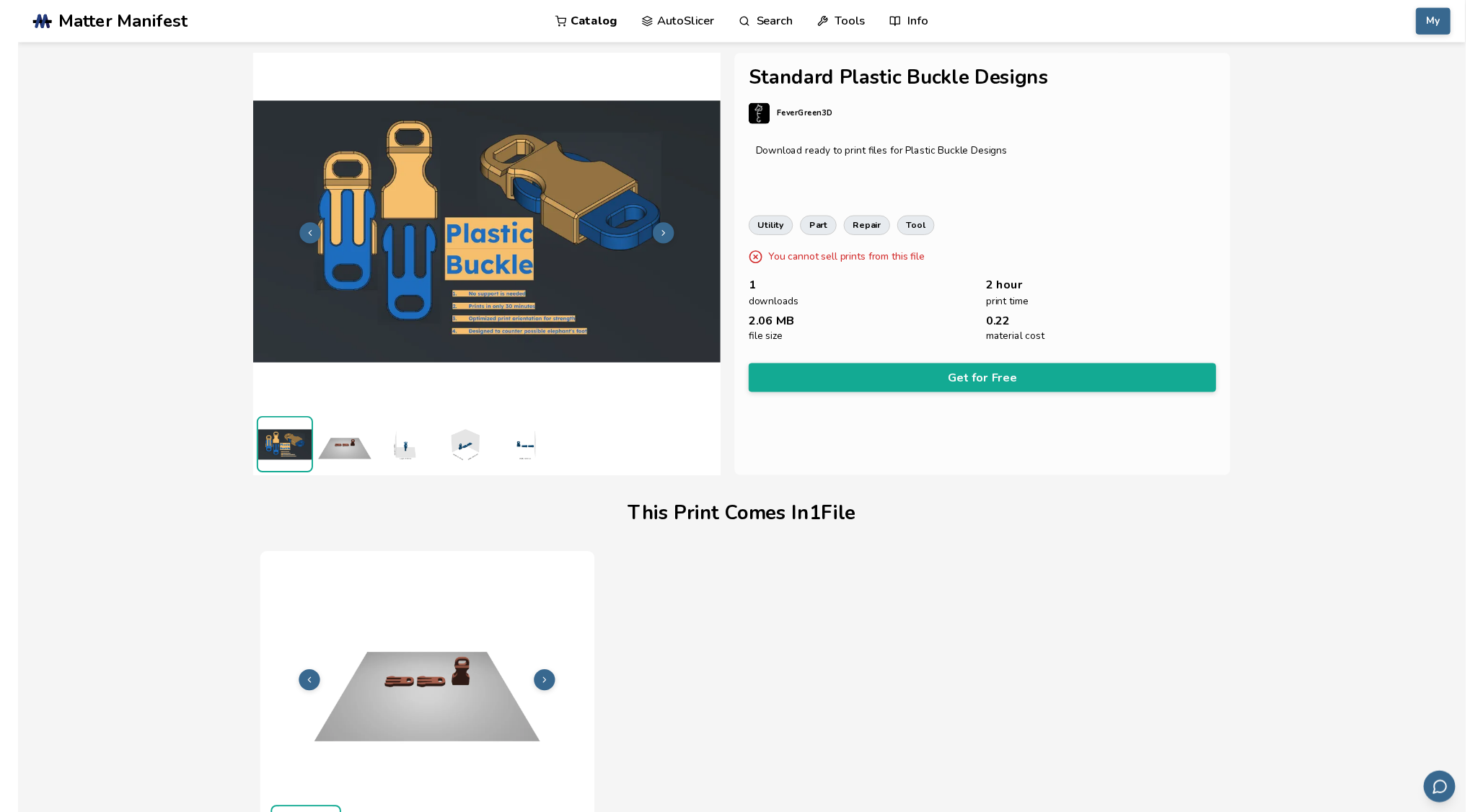
scroll to position [0, 0]
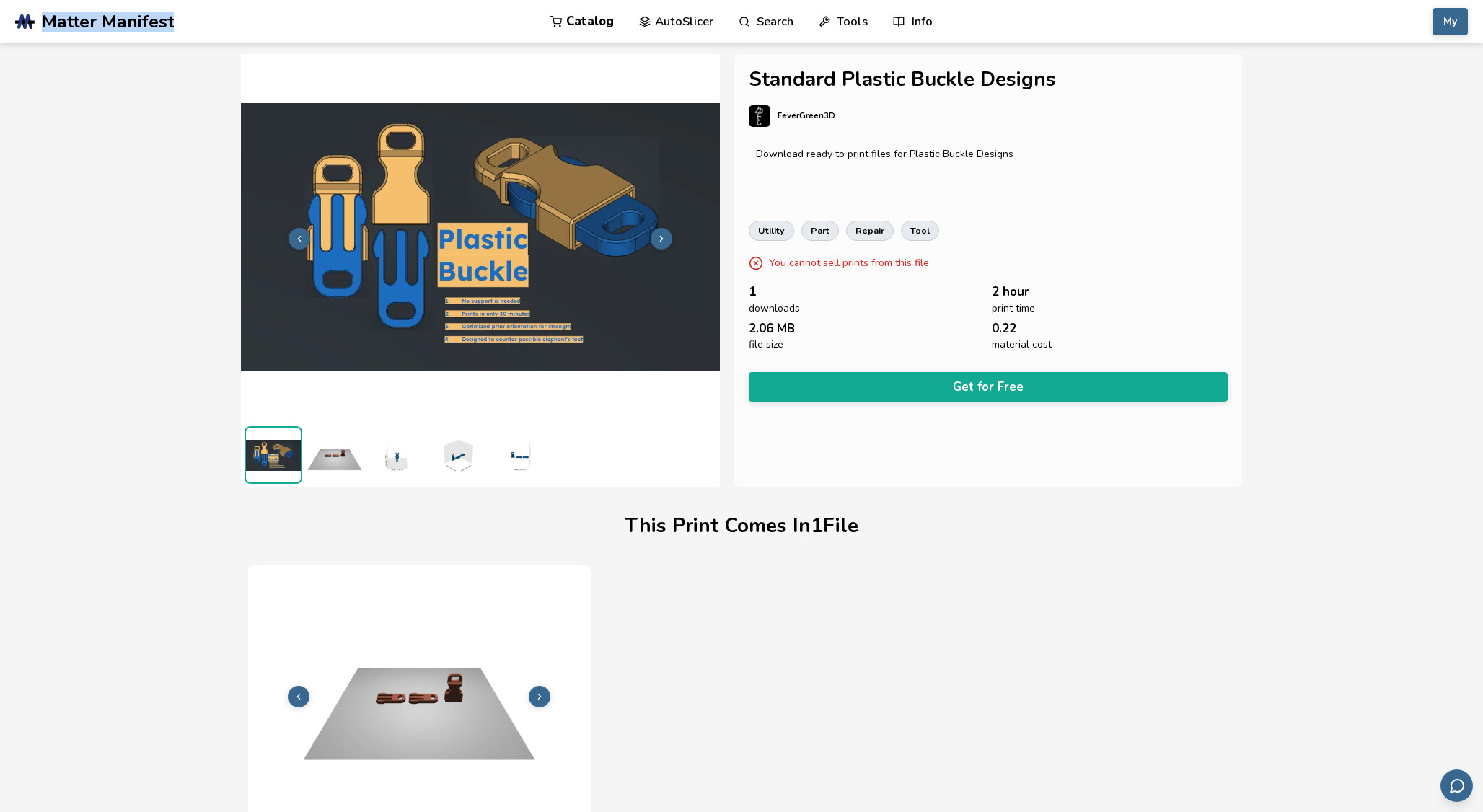
click at [343, 455] on img at bounding box center [334, 455] width 58 height 58
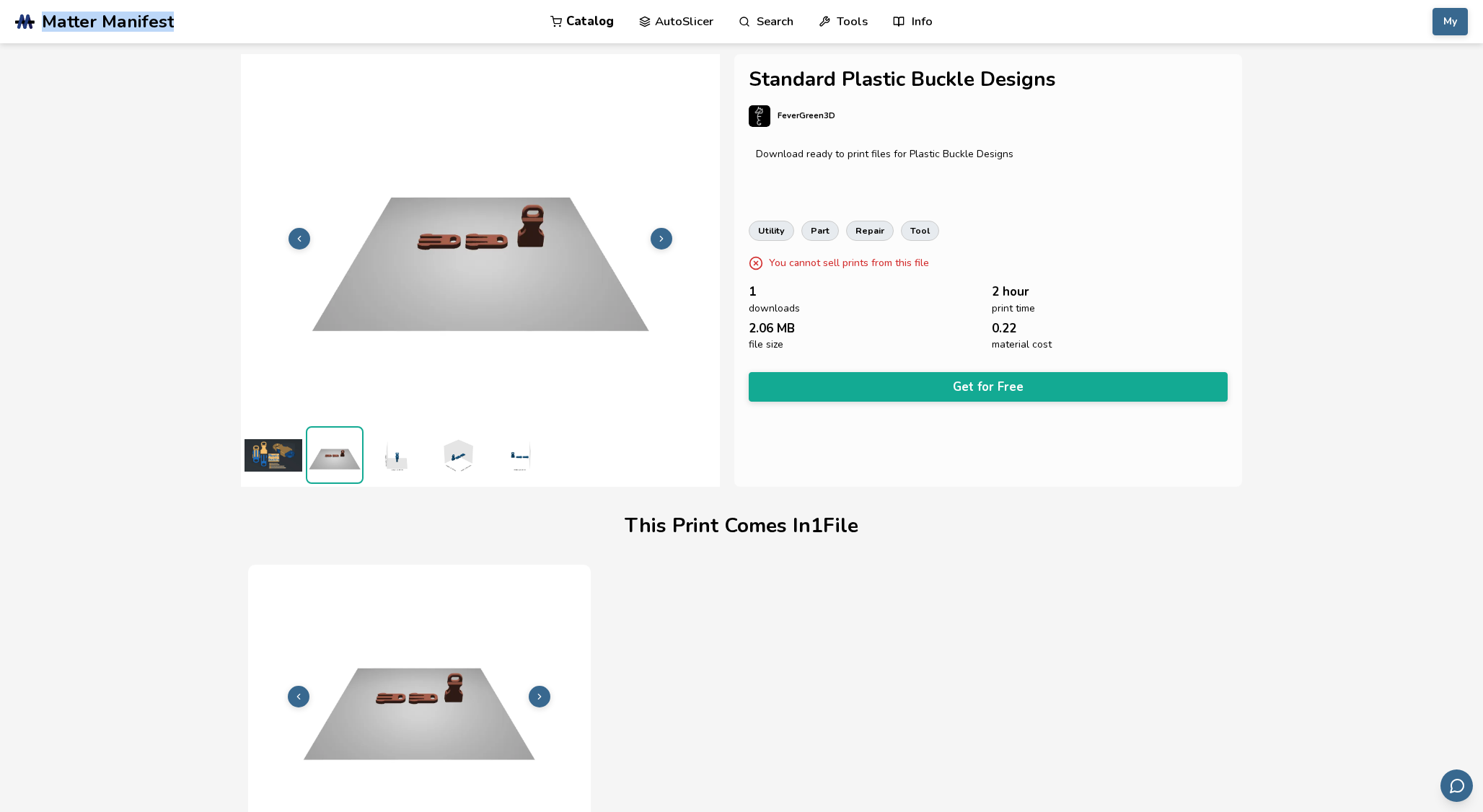
click at [397, 452] on img at bounding box center [396, 455] width 58 height 58
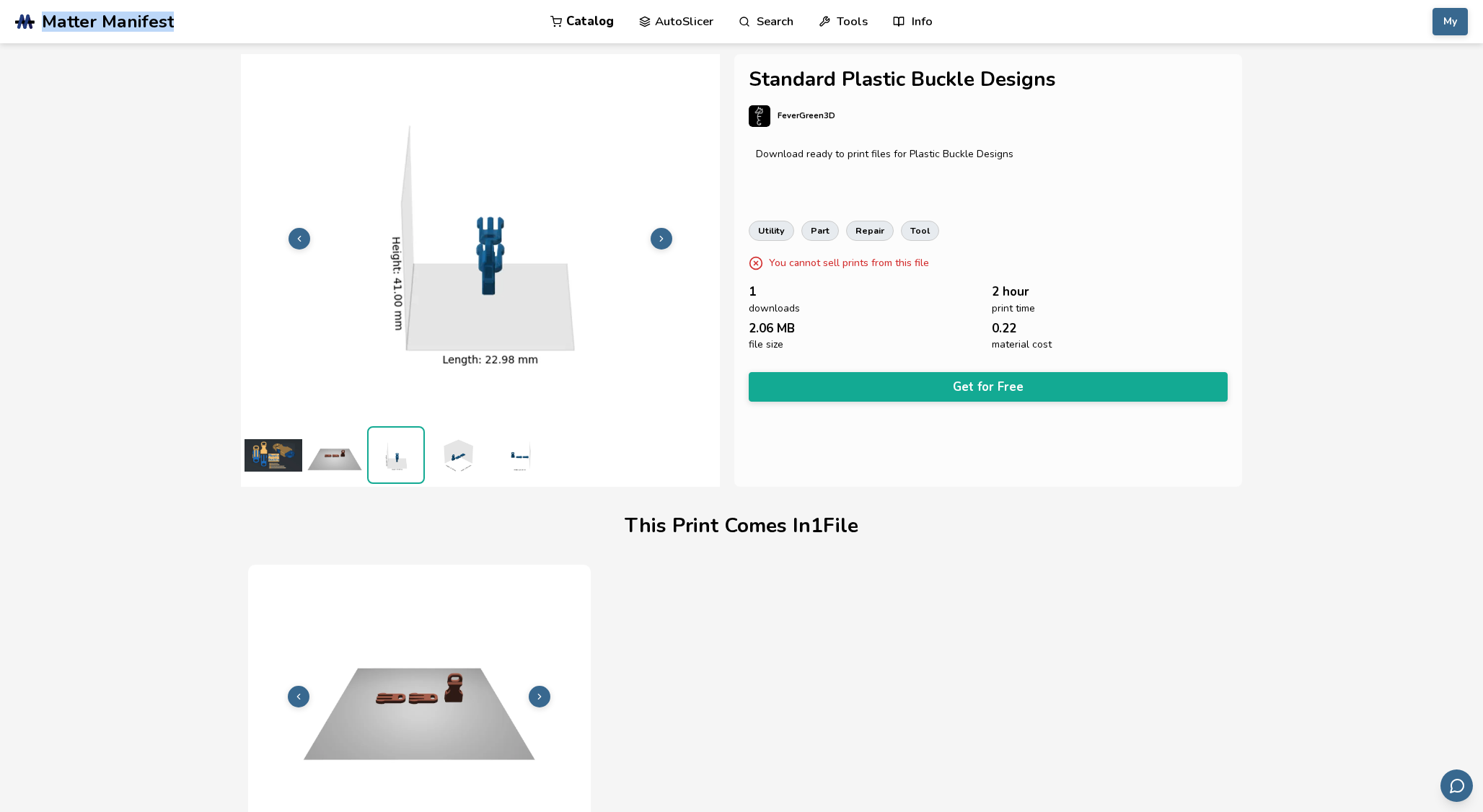
click at [440, 455] on img at bounding box center [457, 455] width 58 height 58
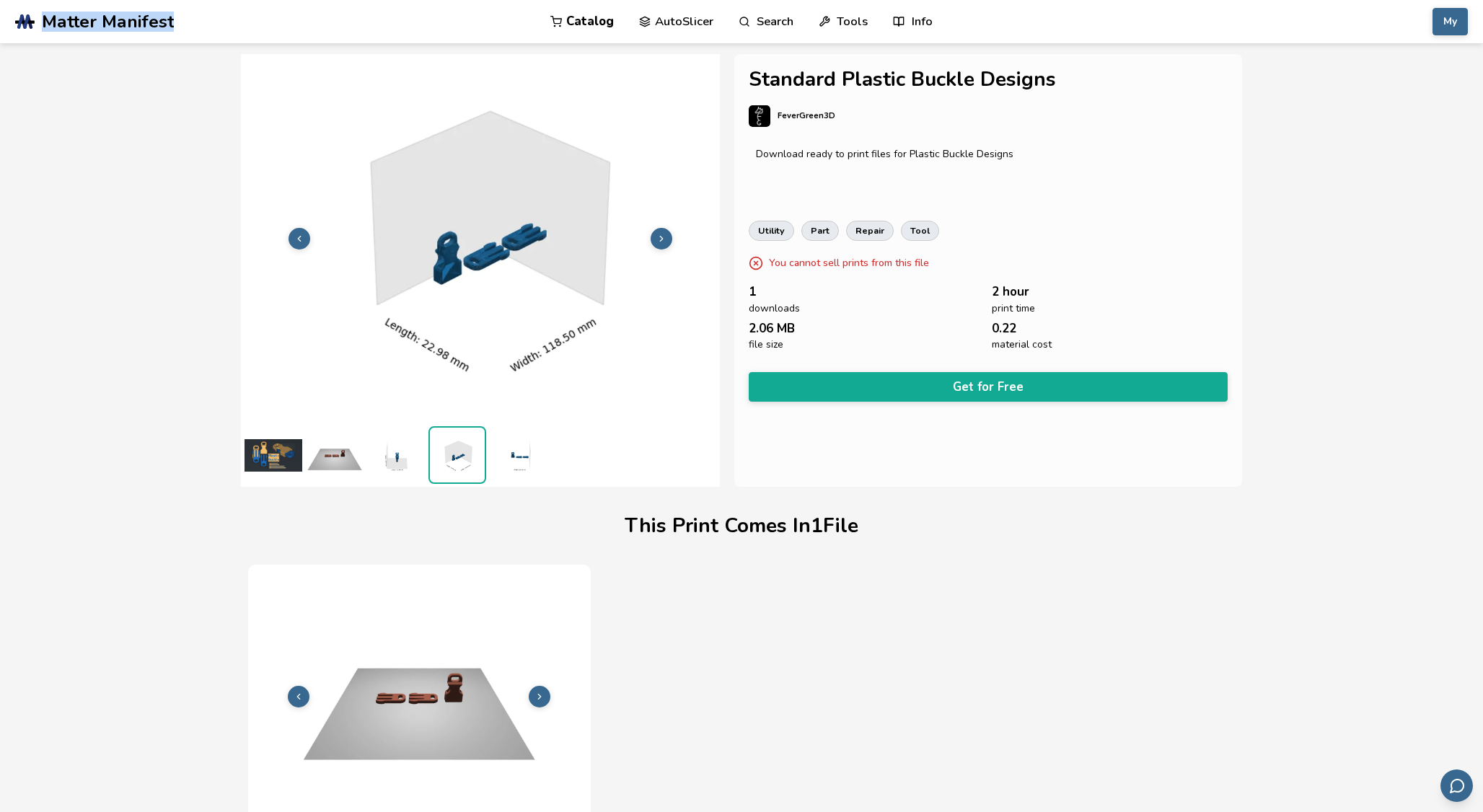
click at [506, 452] on img at bounding box center [518, 455] width 58 height 58
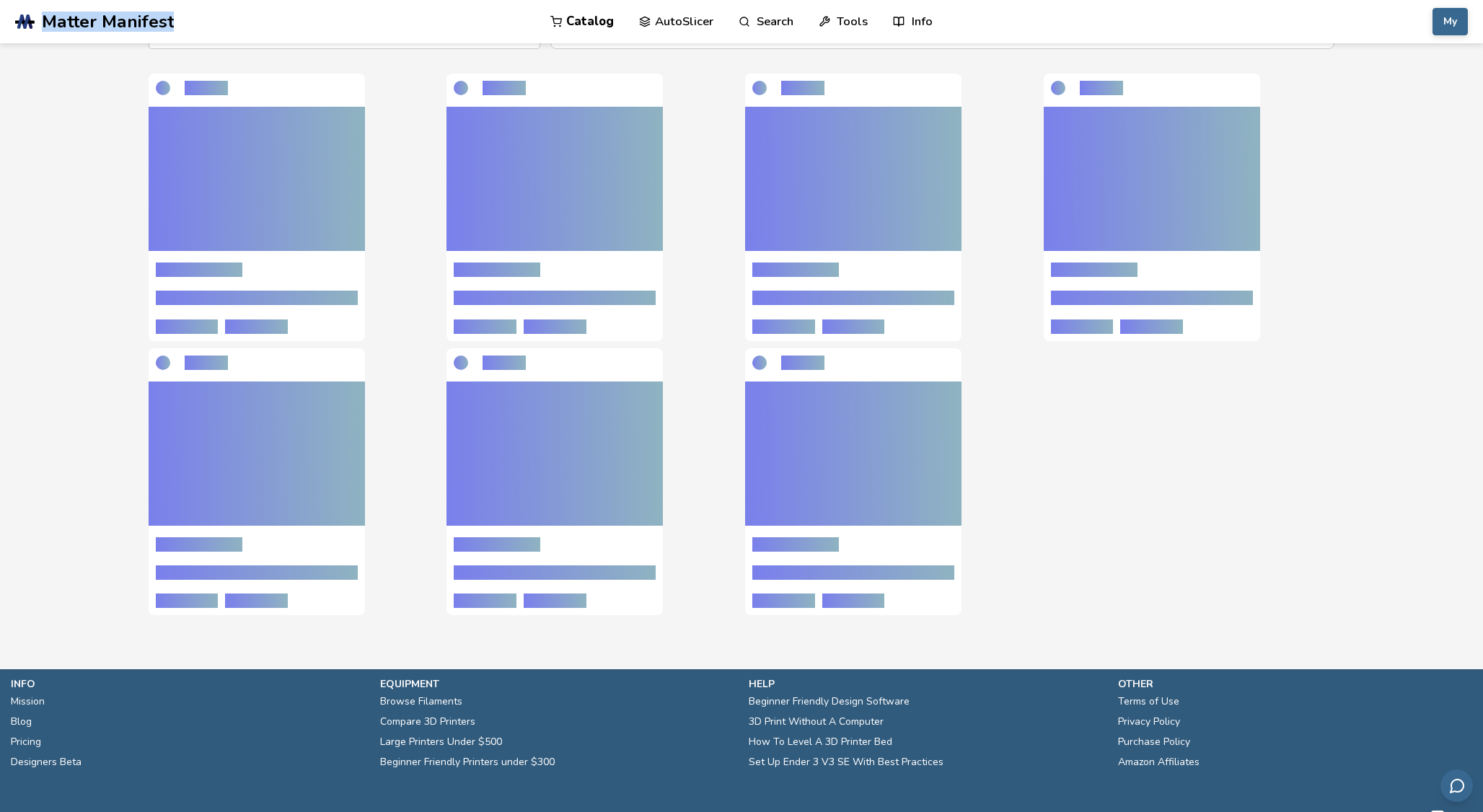
scroll to position [145, 0]
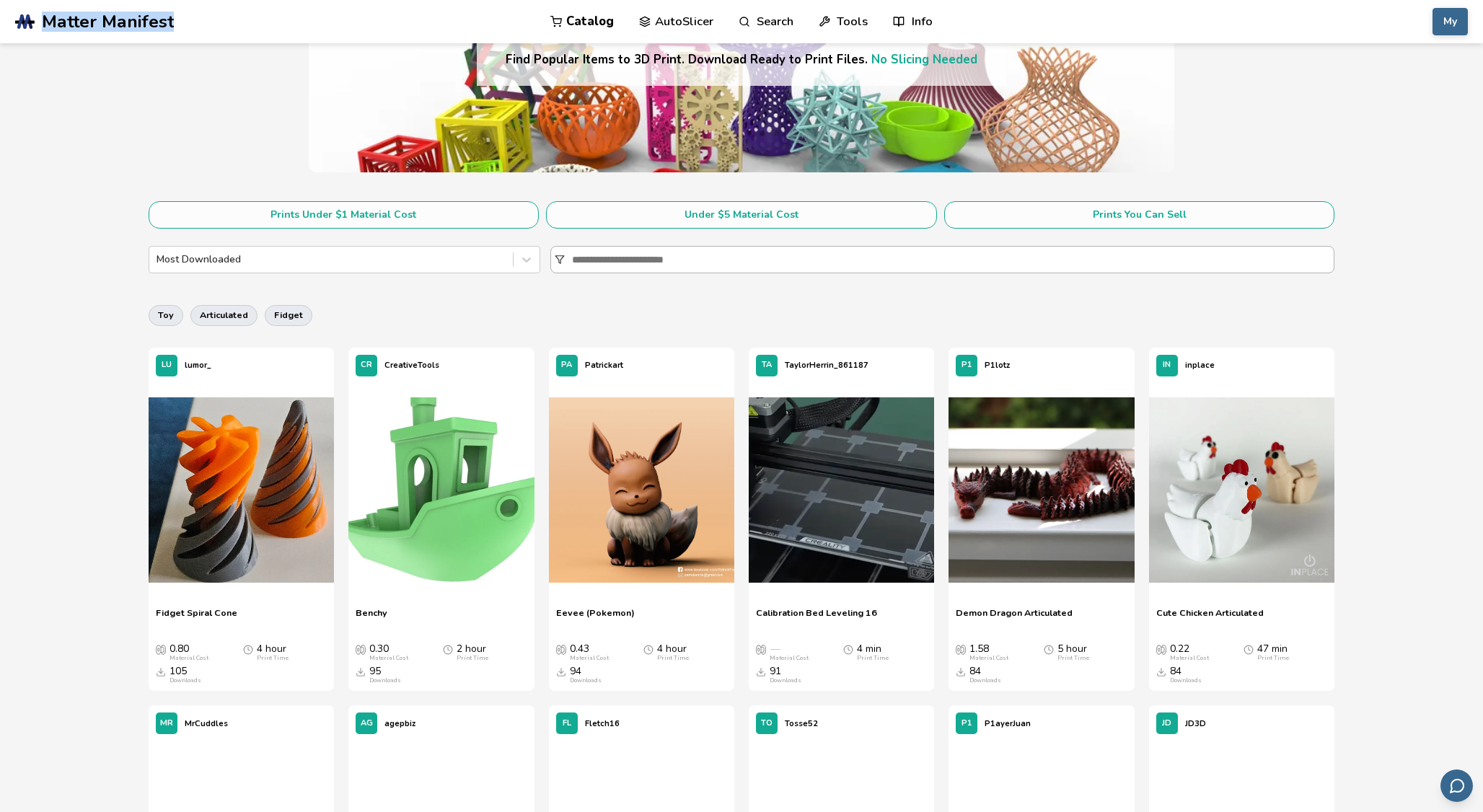
click at [728, 261] on input at bounding box center [952, 260] width 761 height 26
paste input "**********"
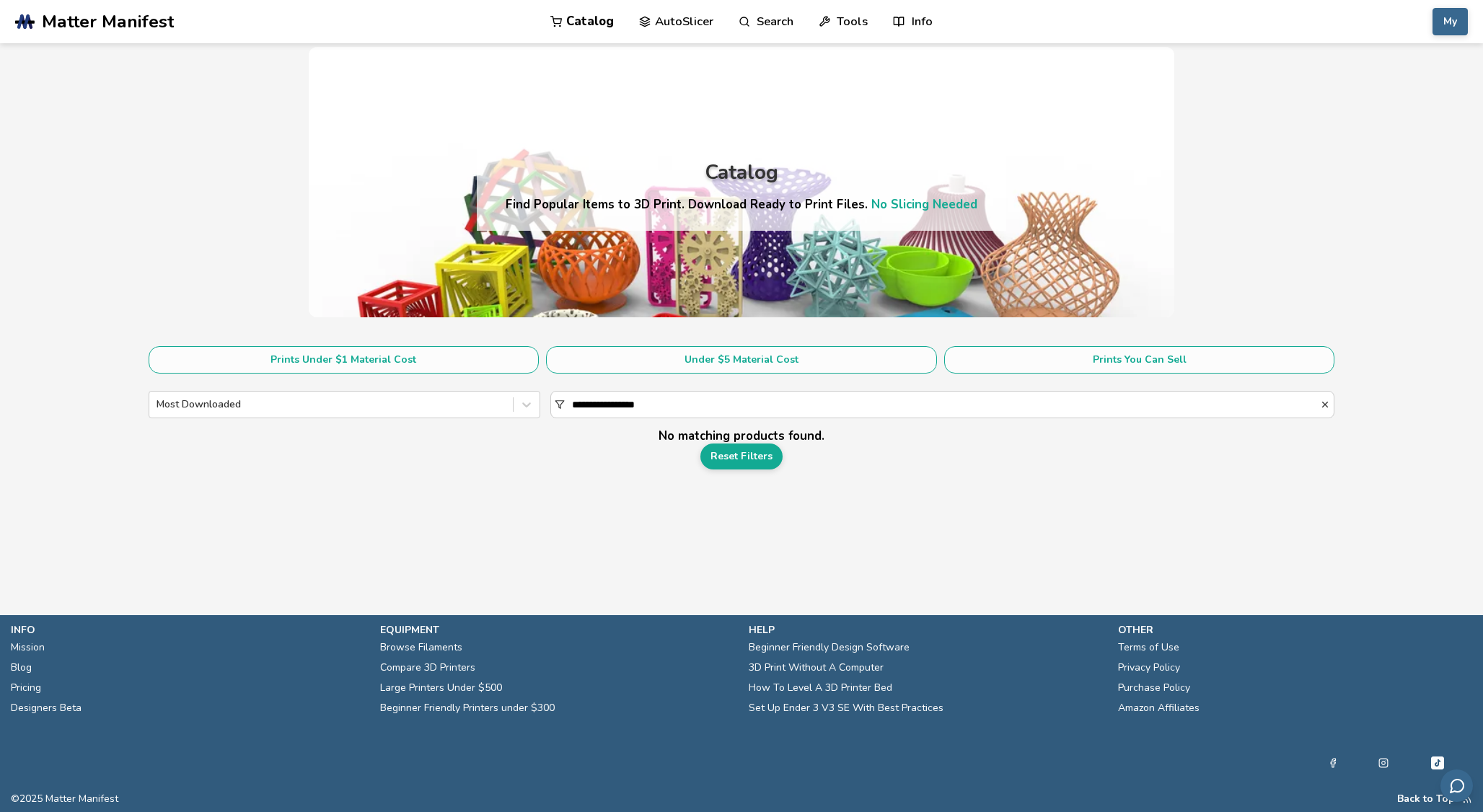
drag, startPoint x: 606, startPoint y: 406, endPoint x: 542, endPoint y: 406, distance: 64.0
click at [542, 406] on div "**********" at bounding box center [742, 405] width 1186 height 28
type input "*********"
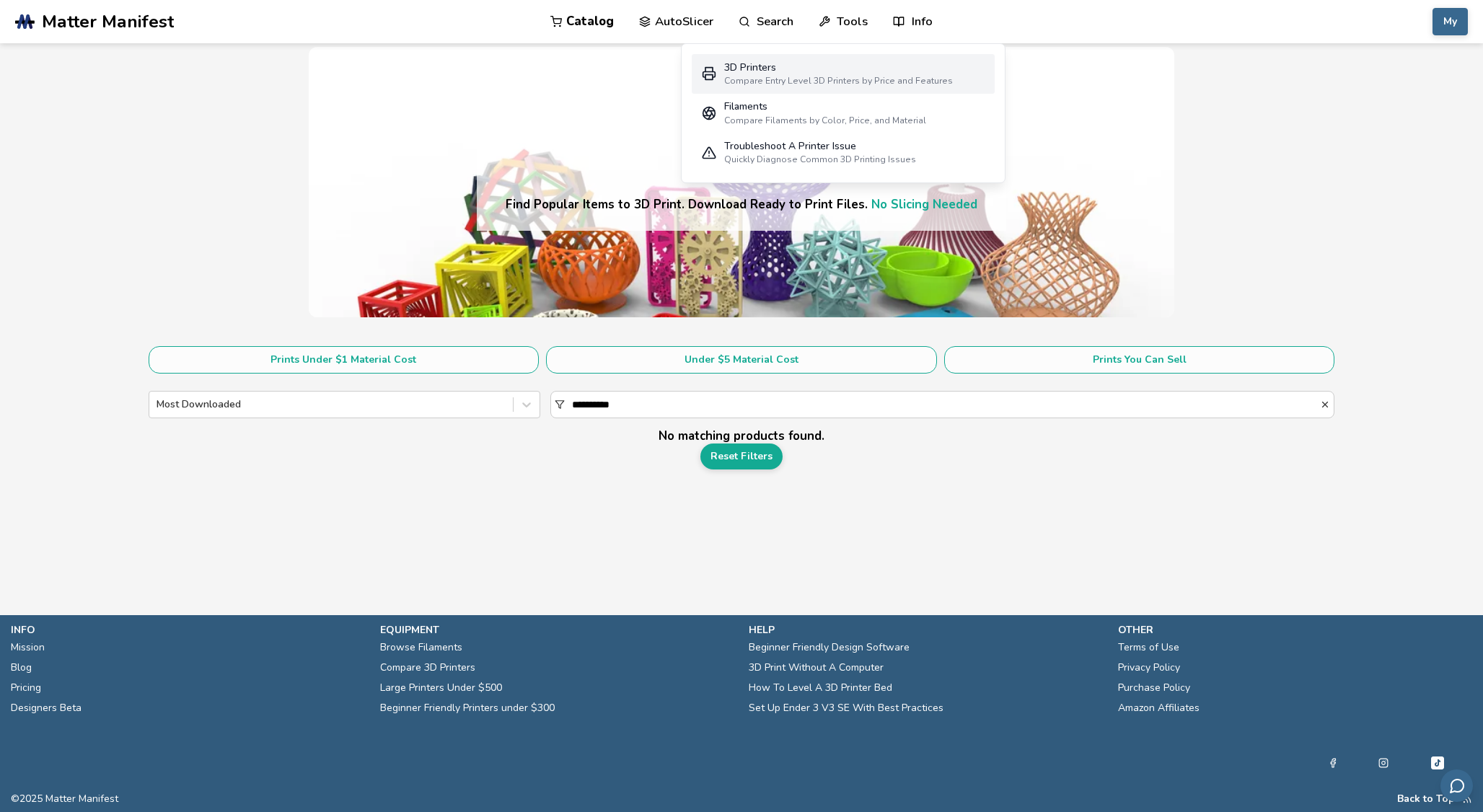
click at [784, 79] on div "Compare Entry Level 3D Printers by Price and Features" at bounding box center [838, 81] width 229 height 10
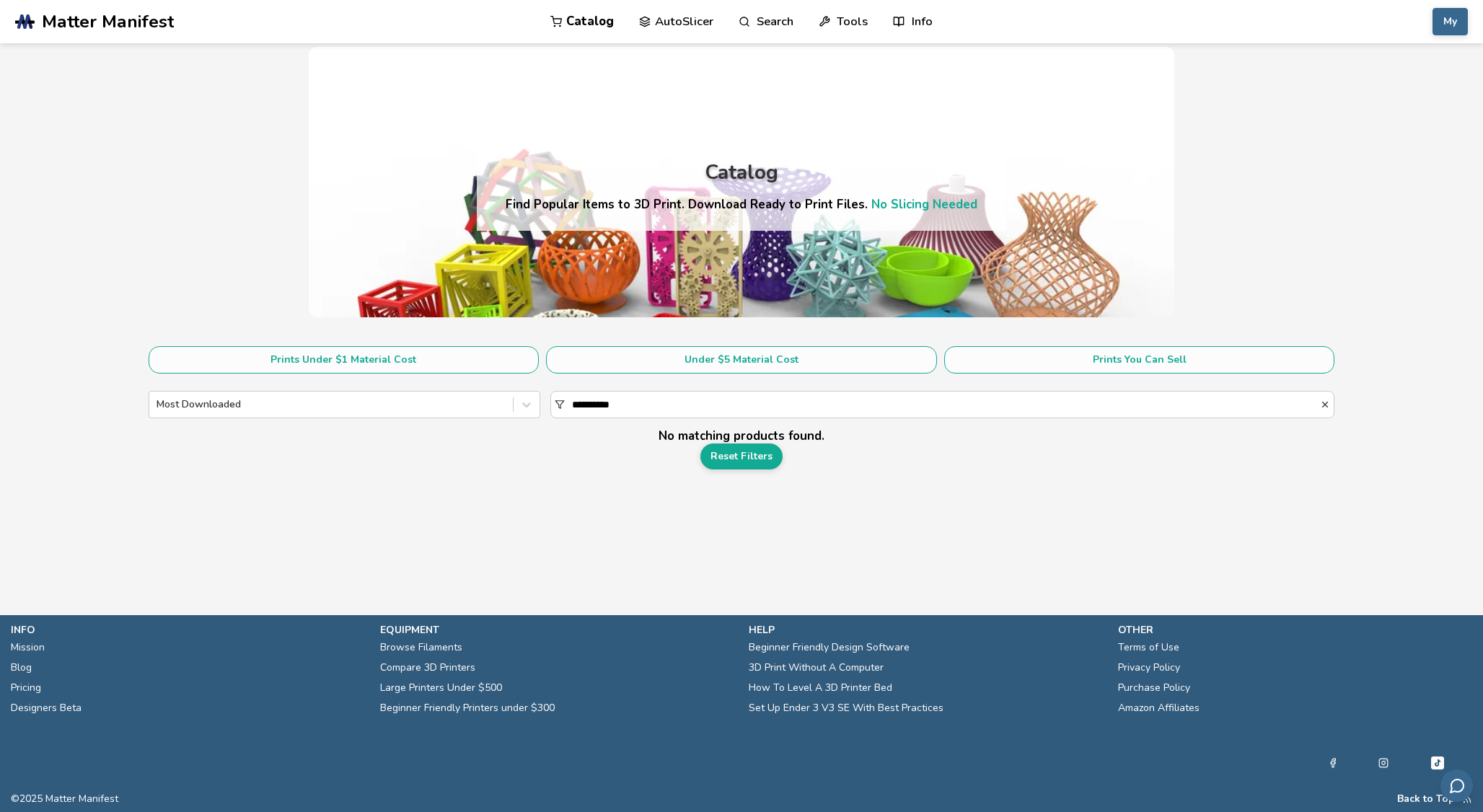
select select "**********"
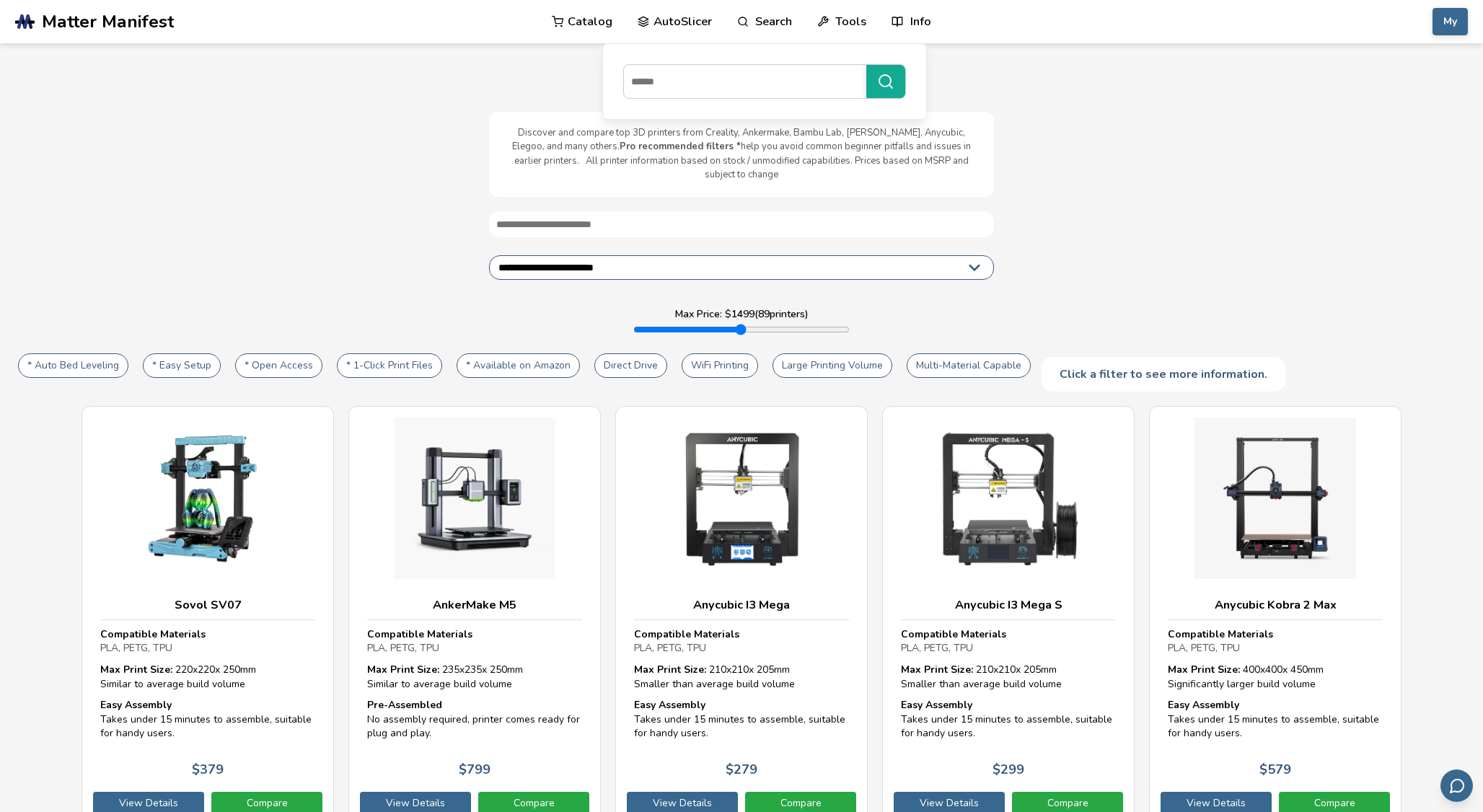
click at [688, 11] on link "AutoSlicer" at bounding box center [674, 21] width 74 height 43
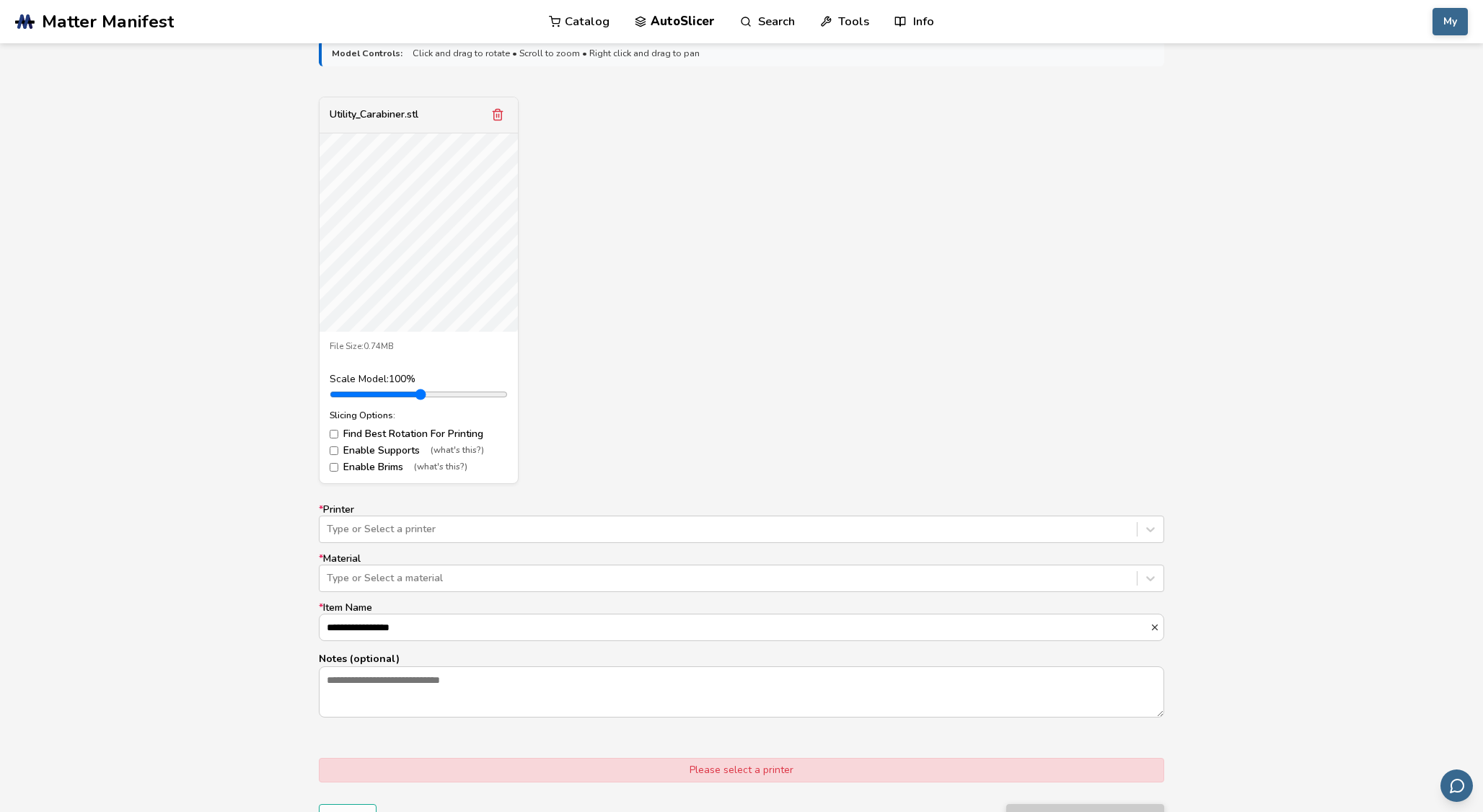
scroll to position [489, 0]
click at [551, 531] on div at bounding box center [728, 528] width 803 height 15
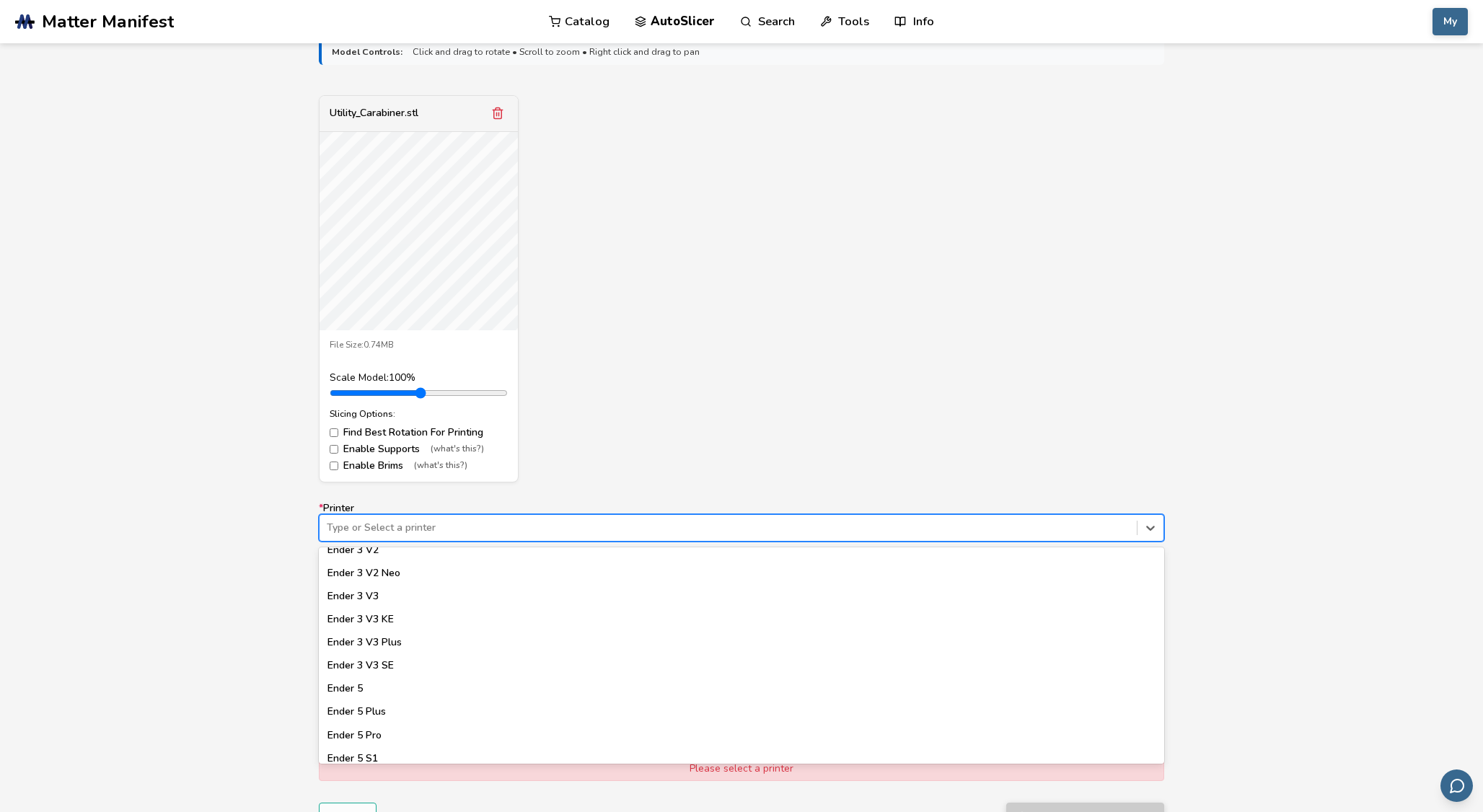
scroll to position [959, 0]
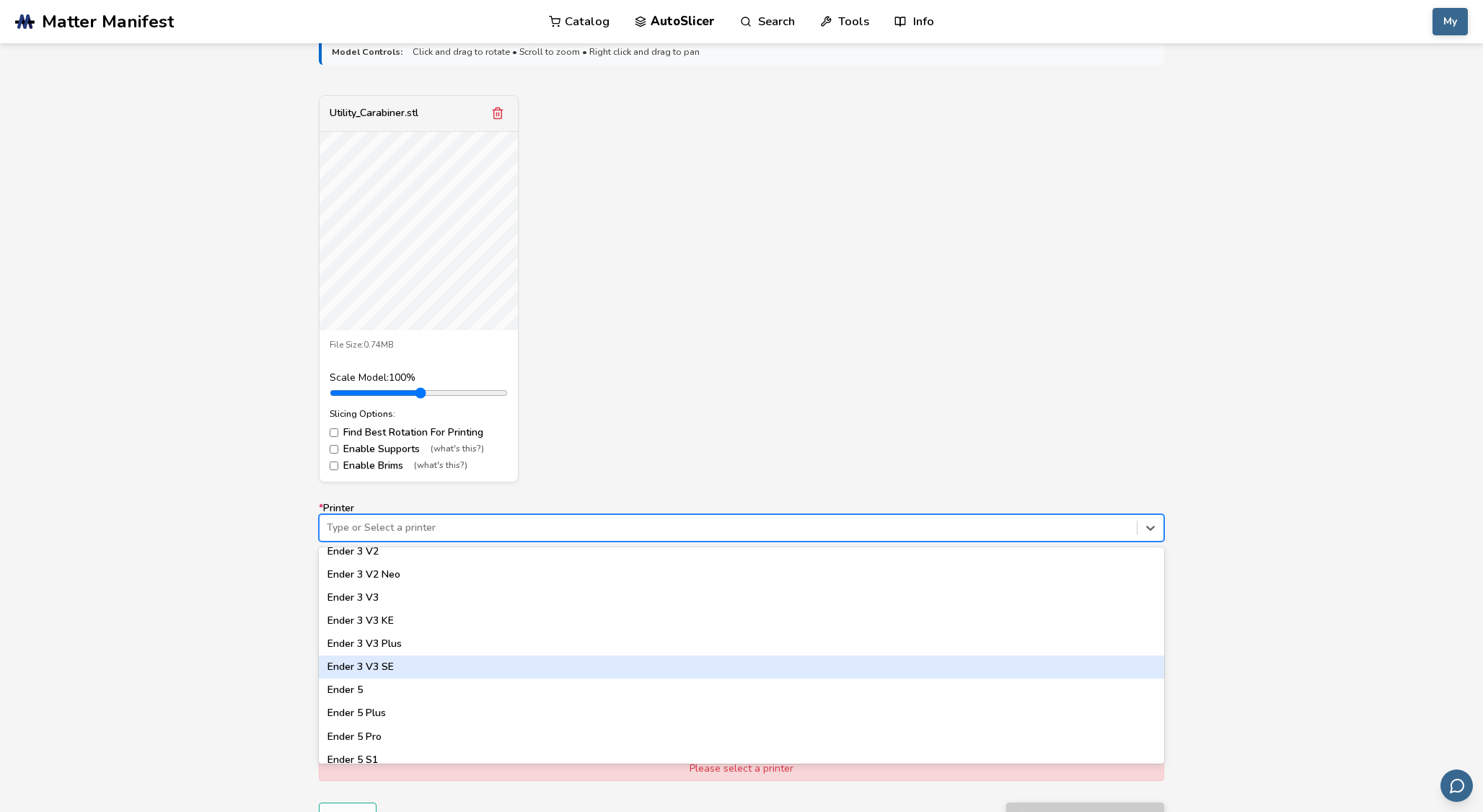
click at [479, 663] on div "Ender 3 V3 SE" at bounding box center [742, 667] width 845 height 23
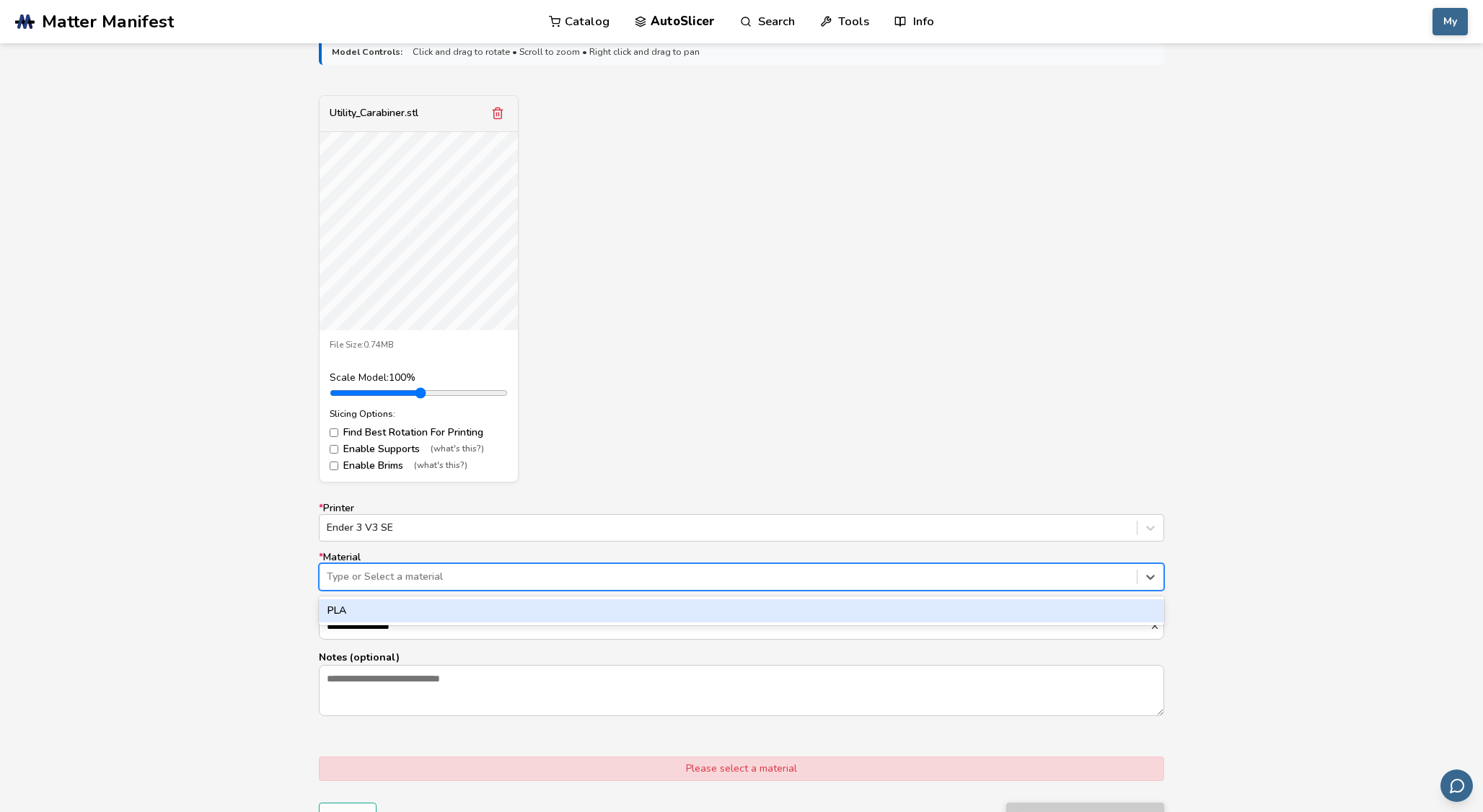
click at [453, 574] on div at bounding box center [728, 577] width 803 height 15
click at [445, 612] on div "PLA" at bounding box center [742, 611] width 845 height 23
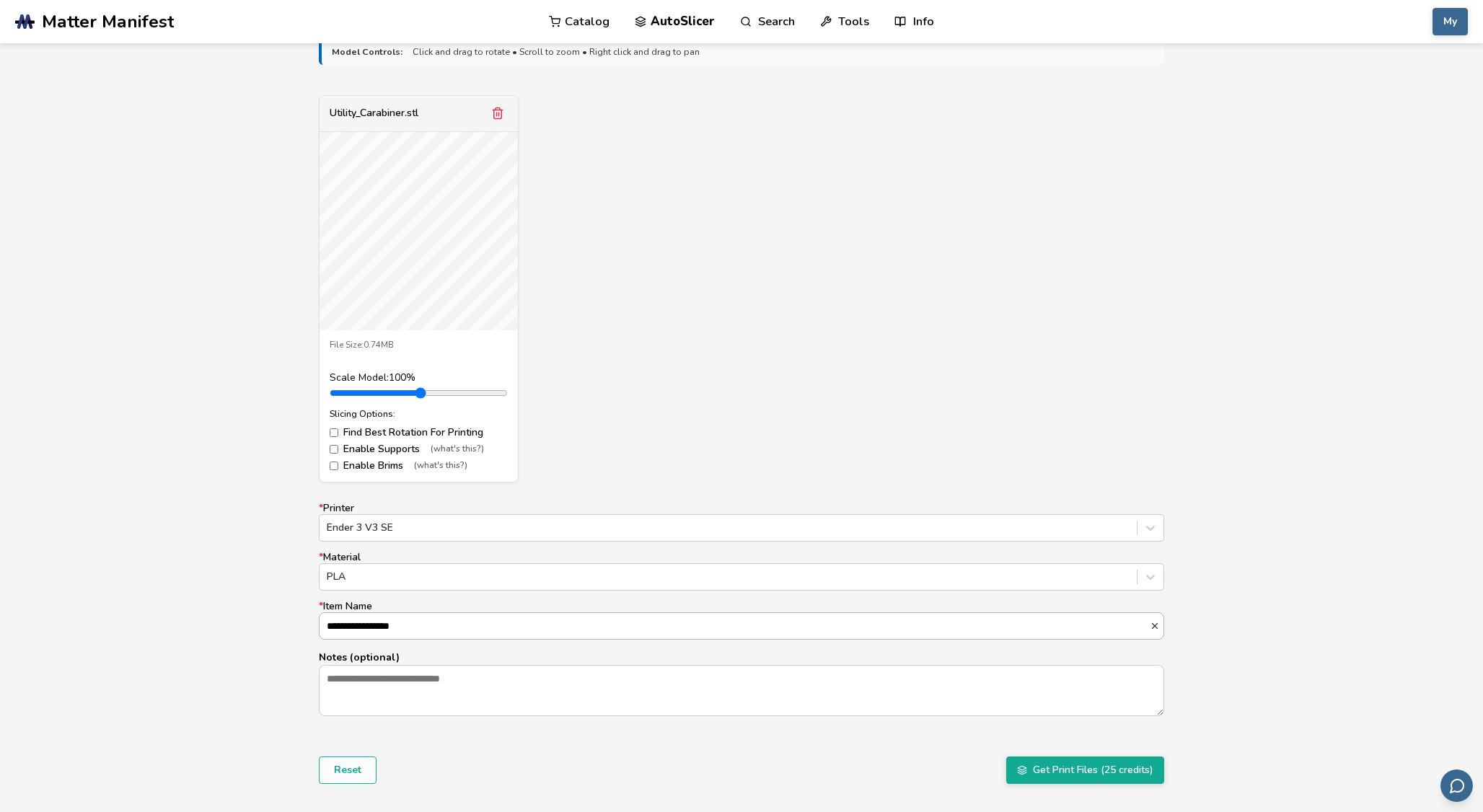
click at [441, 633] on input "**********" at bounding box center [735, 626] width 830 height 26
click at [1060, 764] on button "Get Print Files (25 credits)" at bounding box center [1085, 771] width 158 height 28
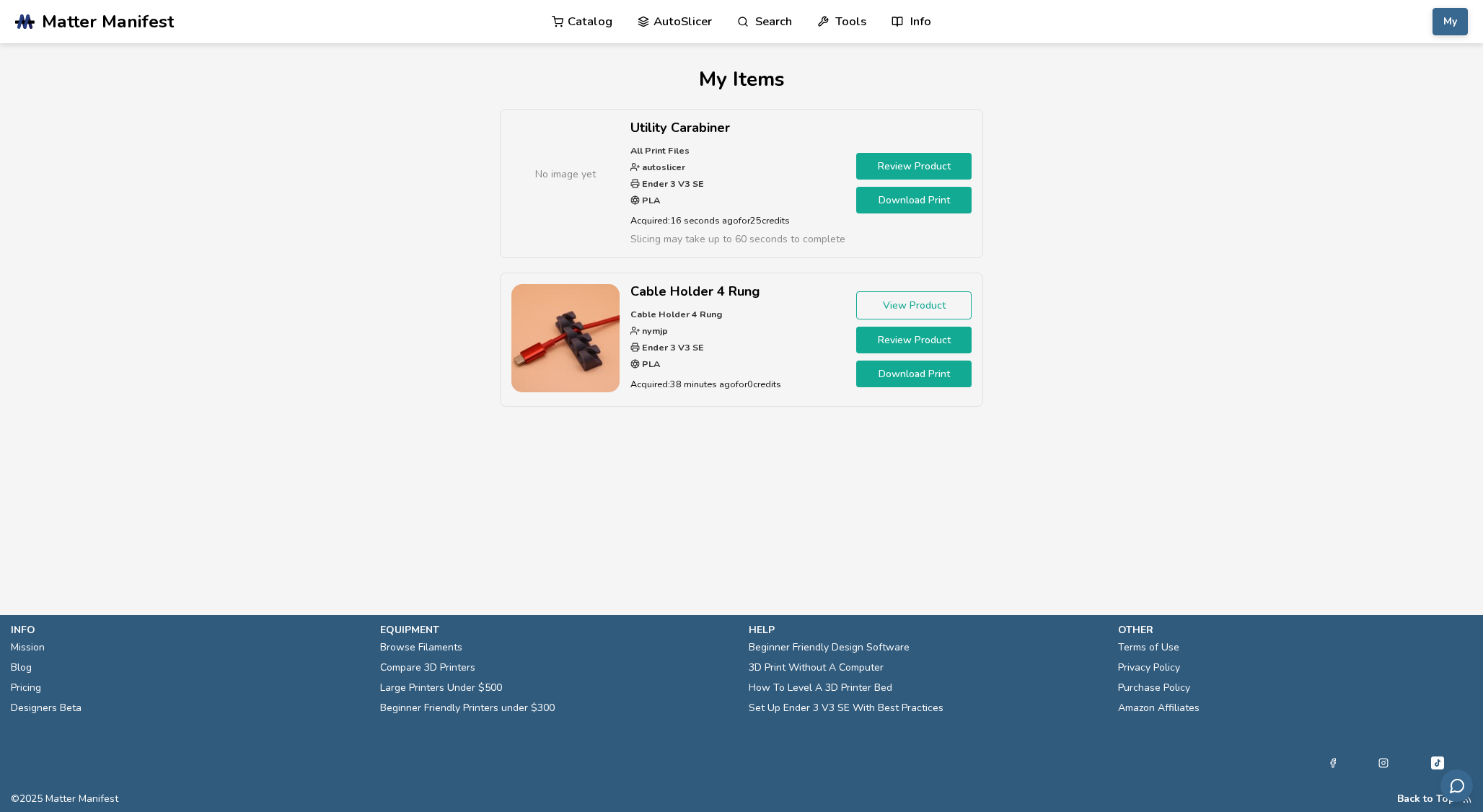
click at [914, 205] on link "Download Print" at bounding box center [913, 200] width 115 height 27
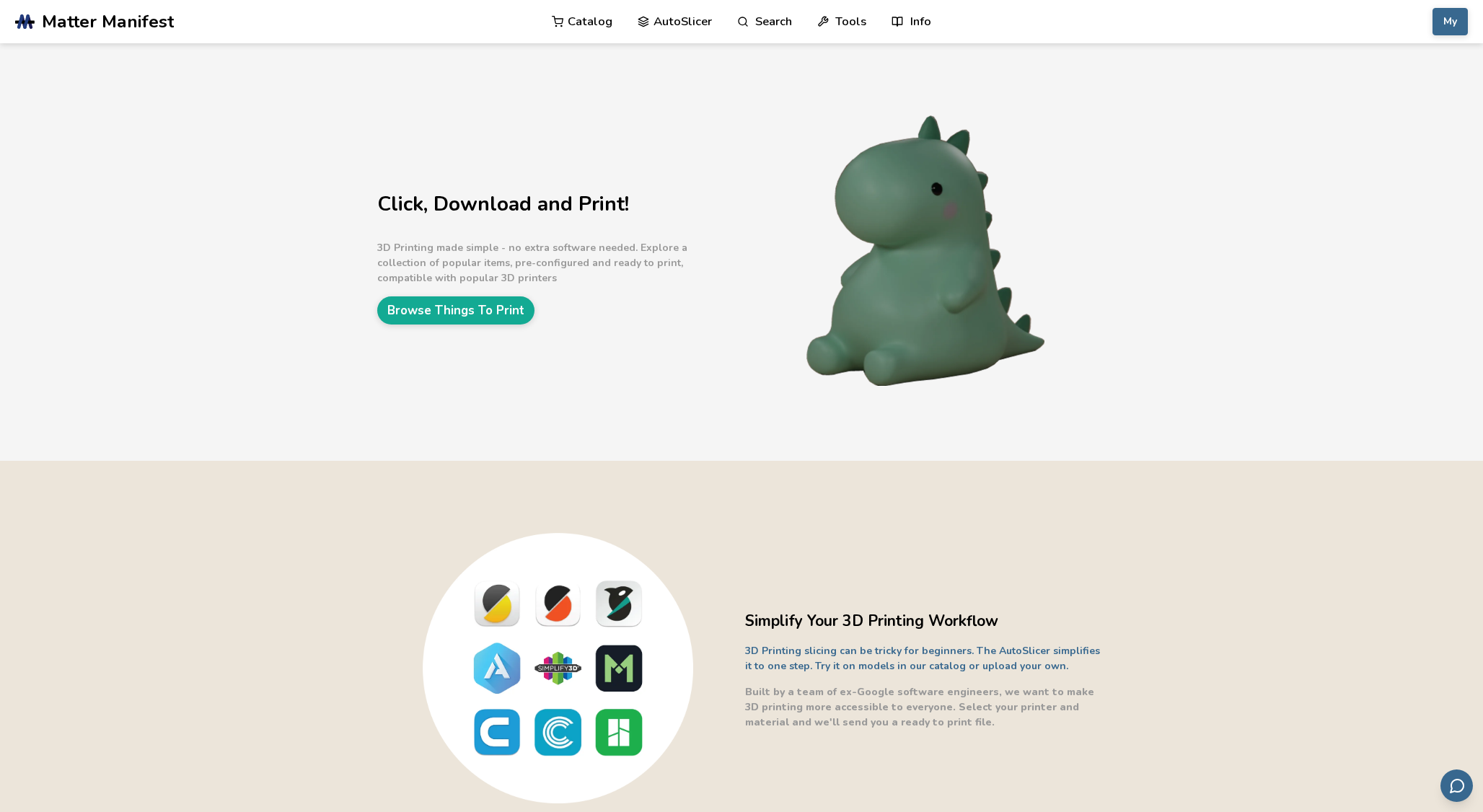
click at [557, 12] on link "Catalog" at bounding box center [582, 21] width 61 height 43
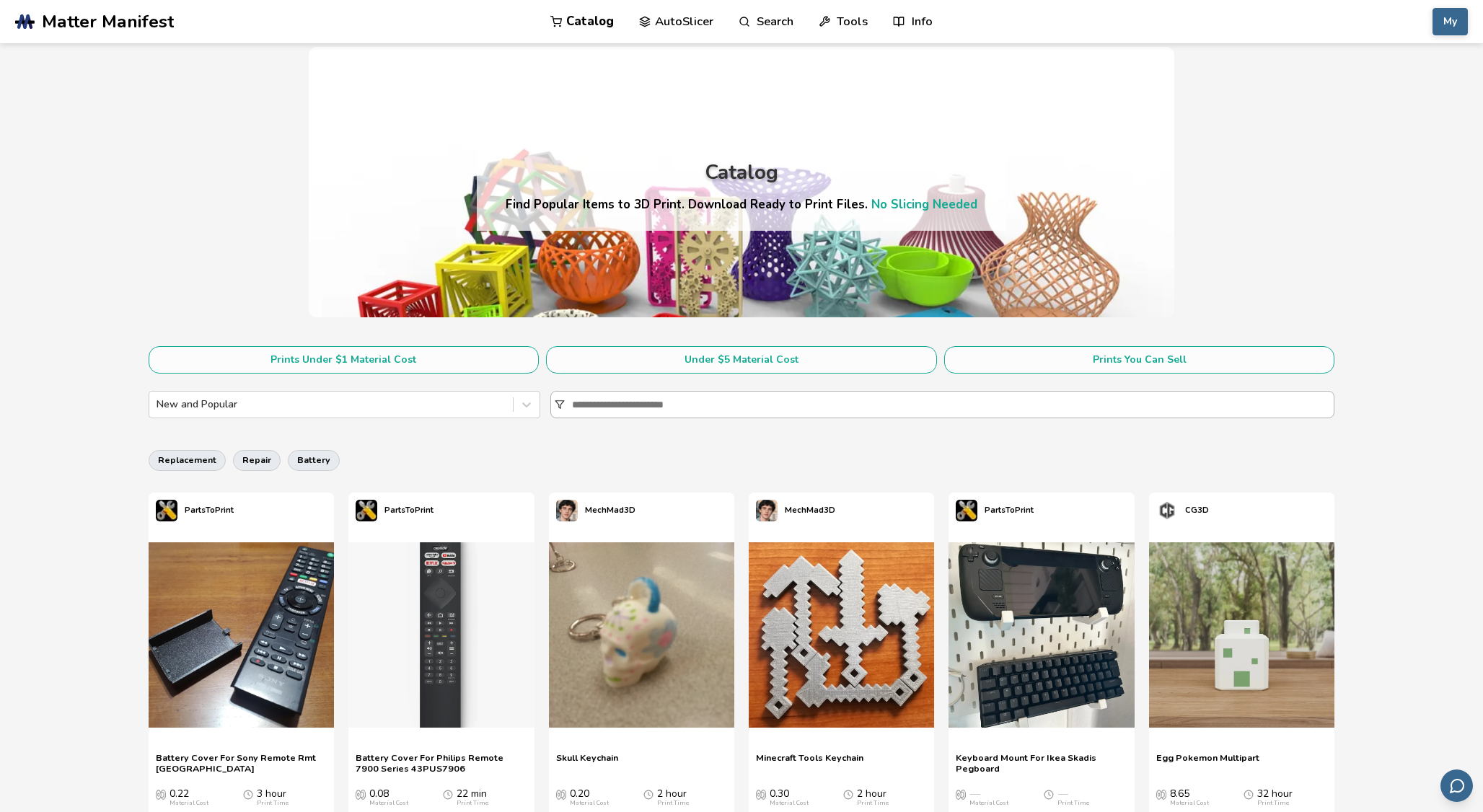
click at [594, 398] on input at bounding box center [952, 405] width 761 height 26
paste input "**********"
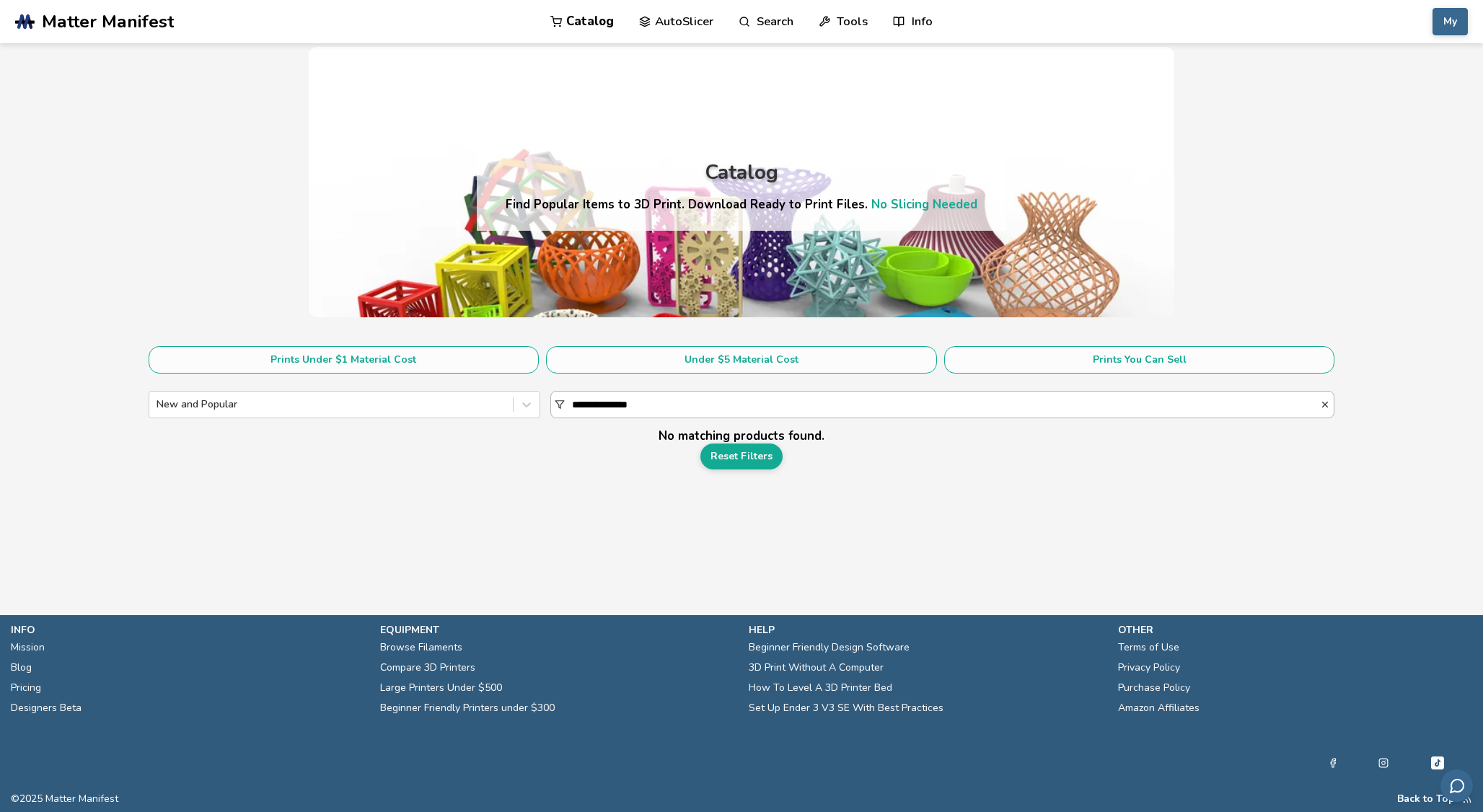
click at [594, 398] on input "**********" at bounding box center [945, 405] width 748 height 26
drag, startPoint x: 613, startPoint y: 403, endPoint x: 566, endPoint y: 406, distance: 47.1
click at [568, 406] on div "**********" at bounding box center [942, 405] width 784 height 28
click at [572, 406] on input "**********" at bounding box center [945, 405] width 748 height 26
type input "******"
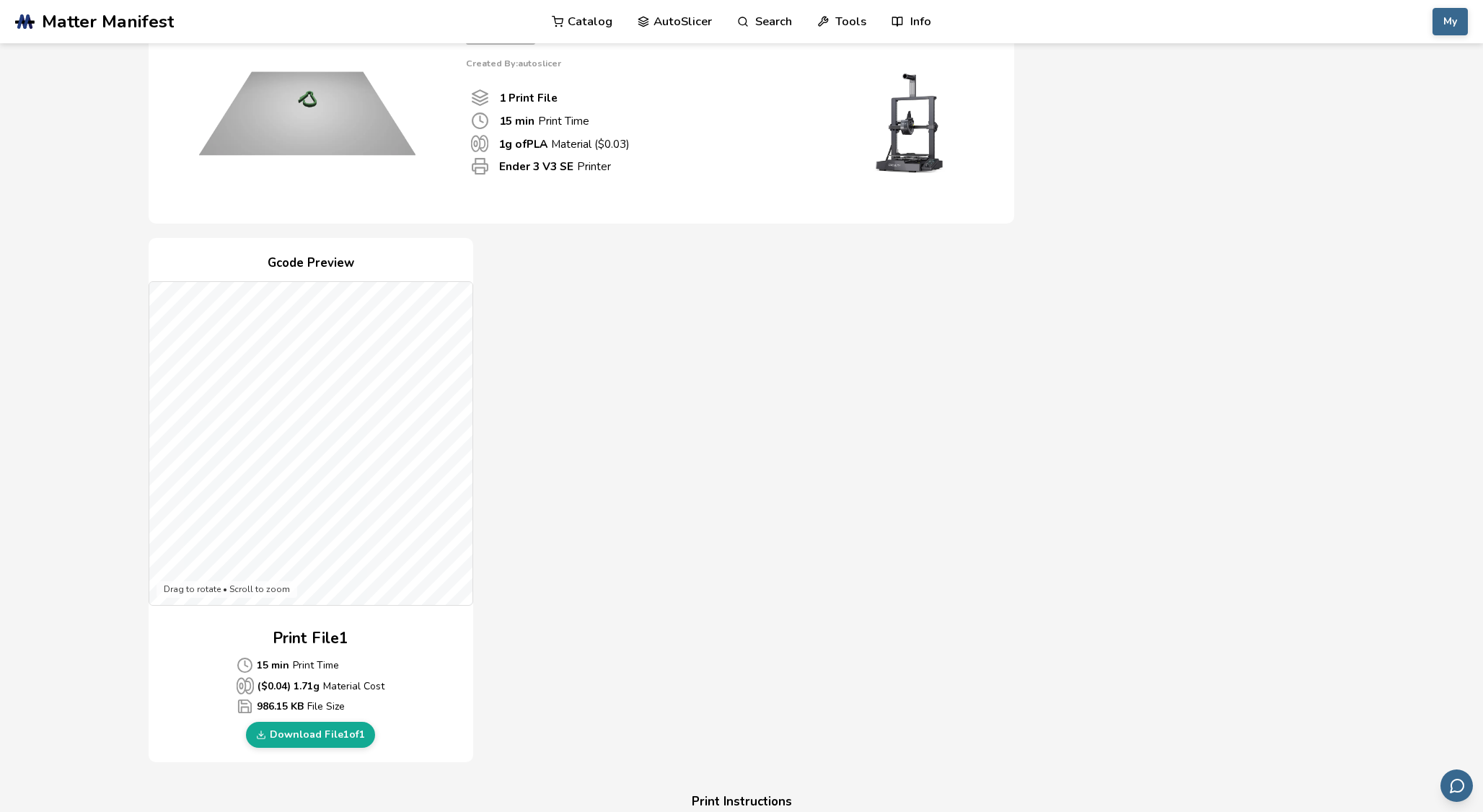
scroll to position [148, 0]
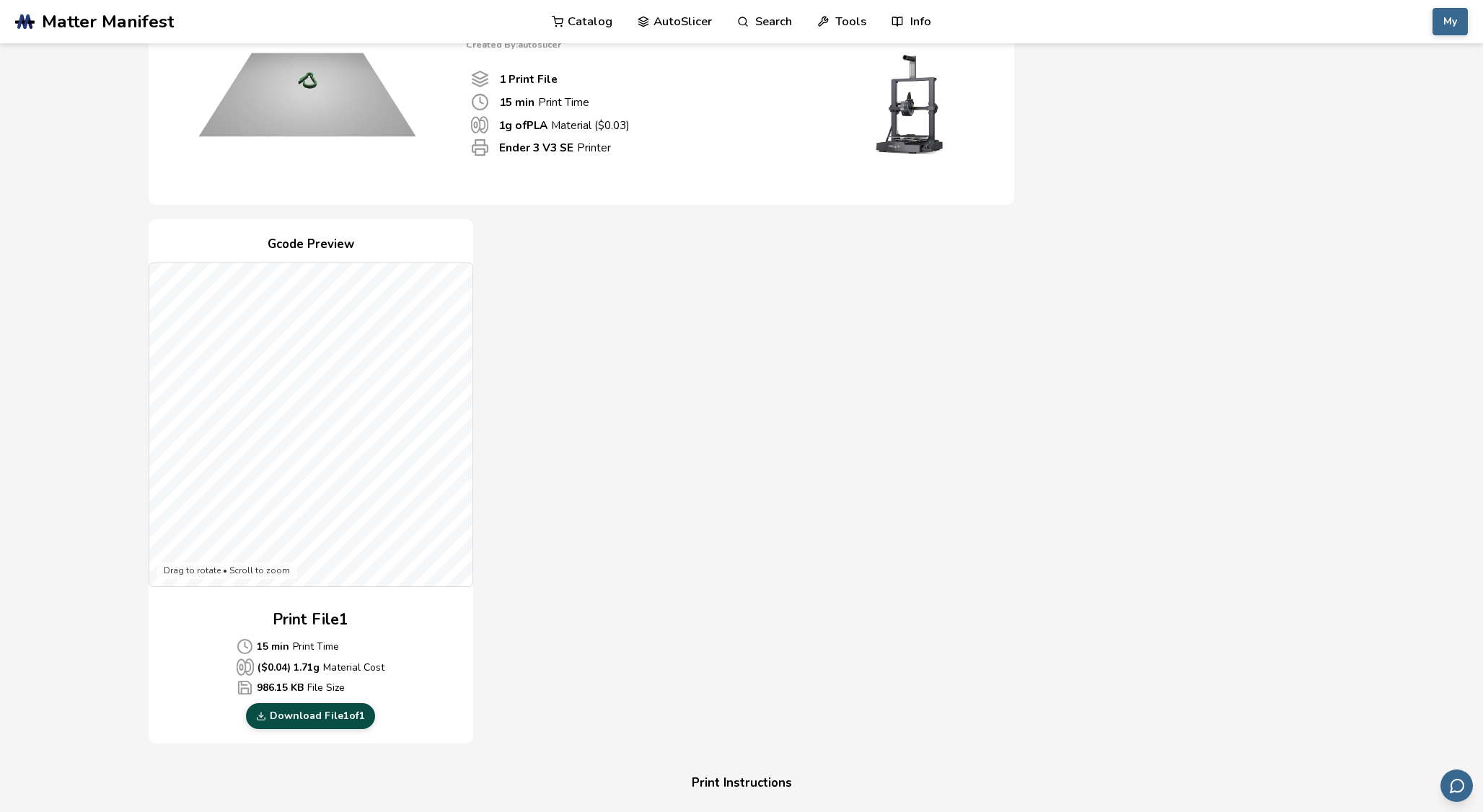
click at [363, 715] on link "Download File 1 of 1" at bounding box center [311, 716] width 129 height 26
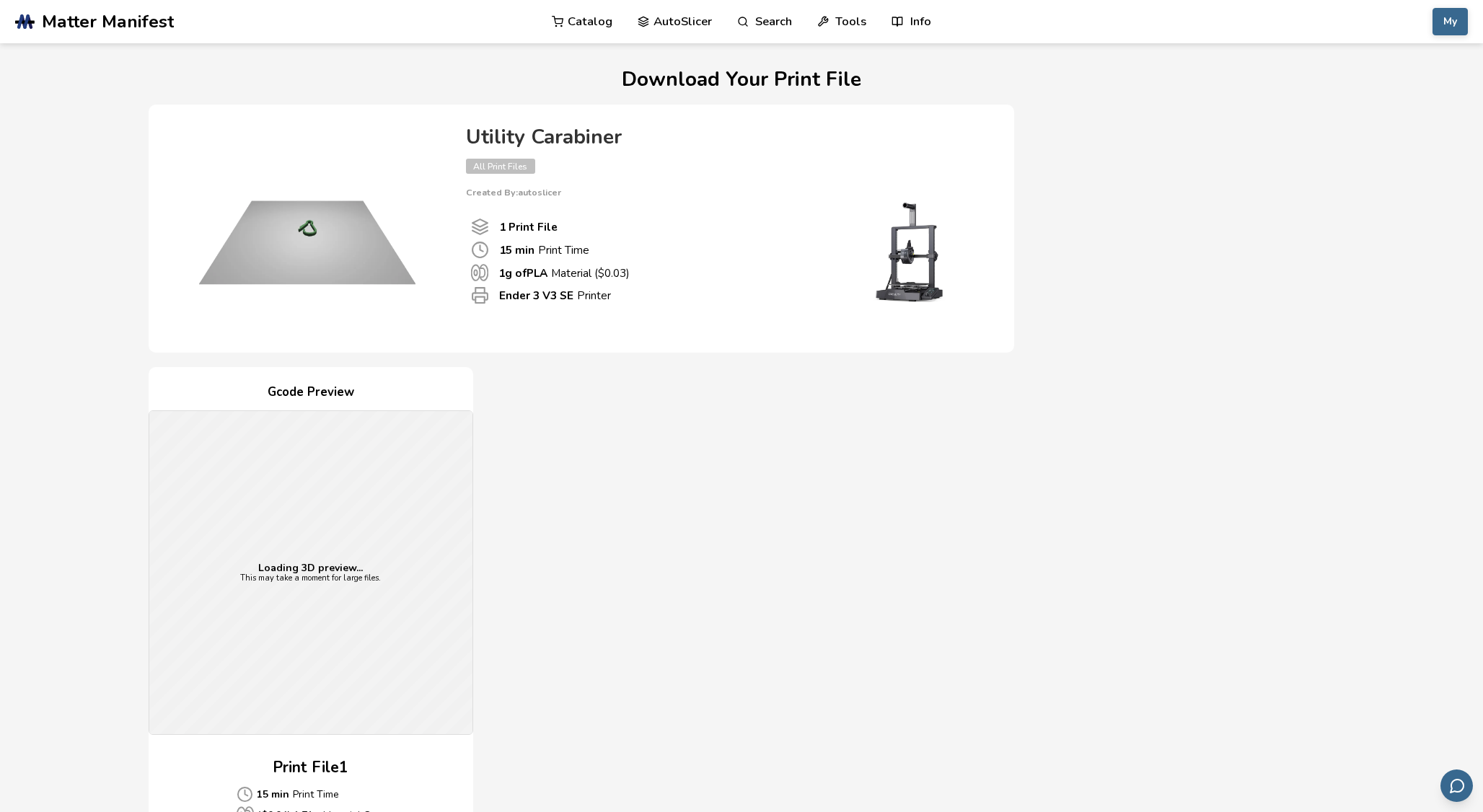
click at [605, 21] on link "Catalog" at bounding box center [582, 21] width 61 height 43
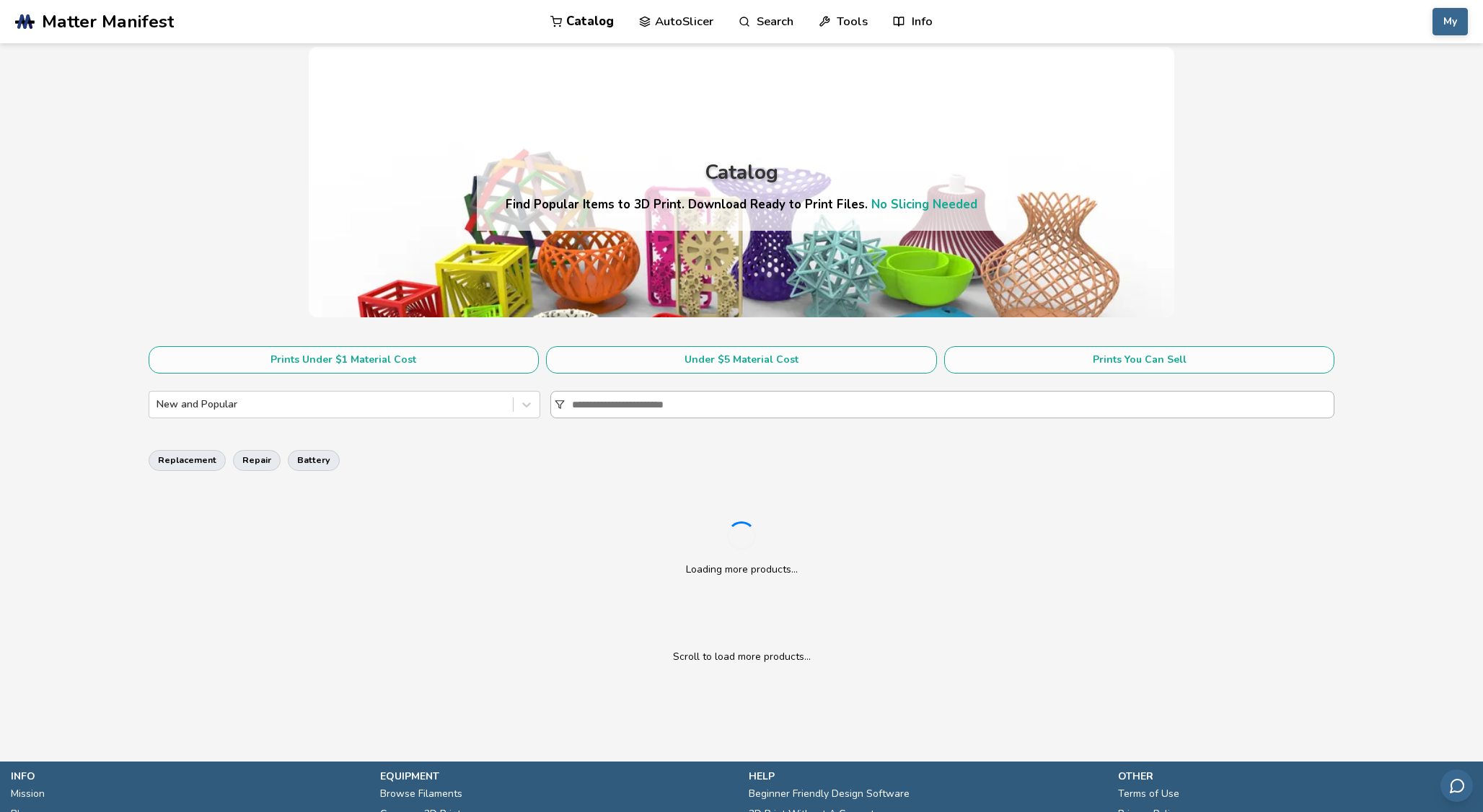
click at [694, 400] on input at bounding box center [952, 405] width 761 height 26
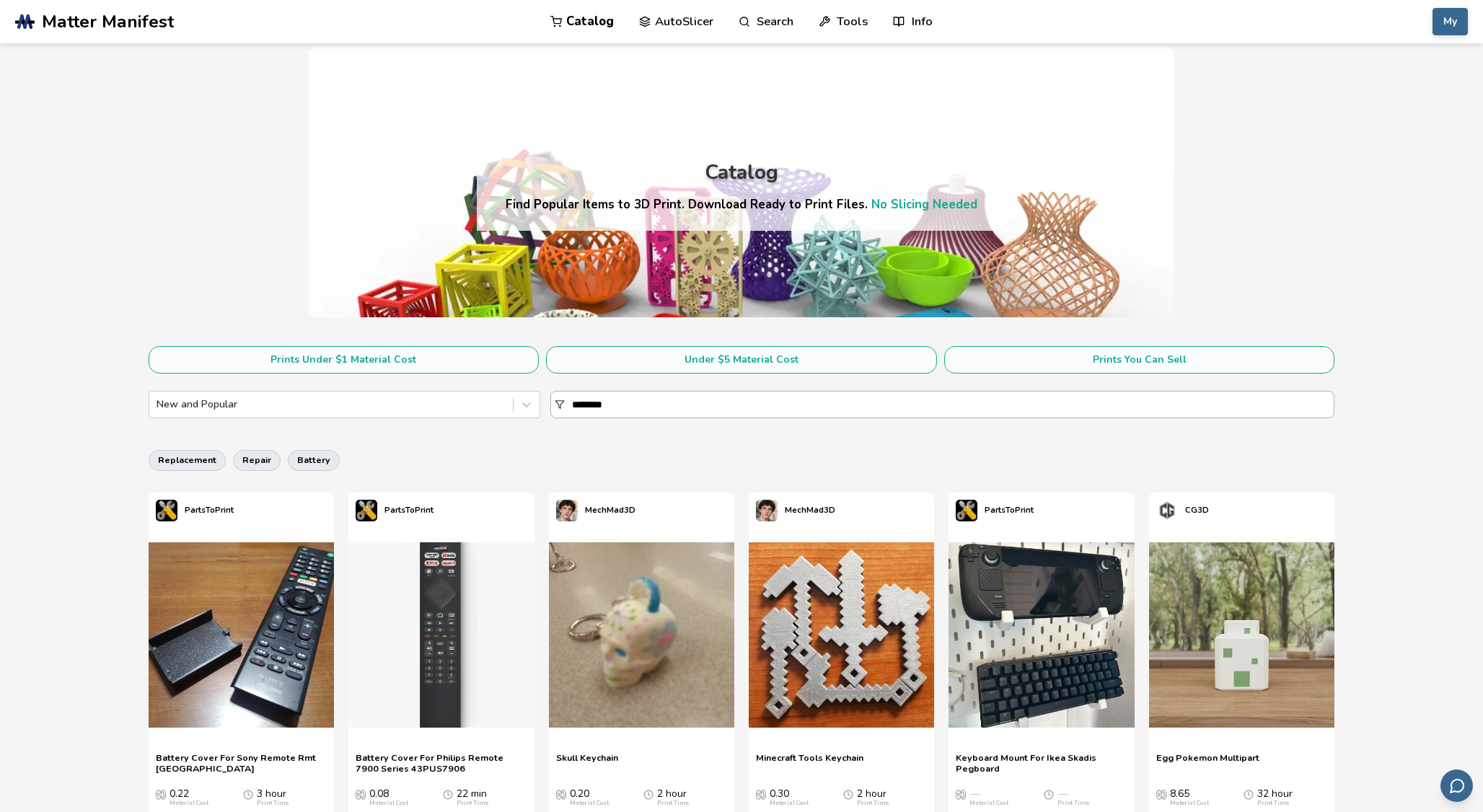
type input "********"
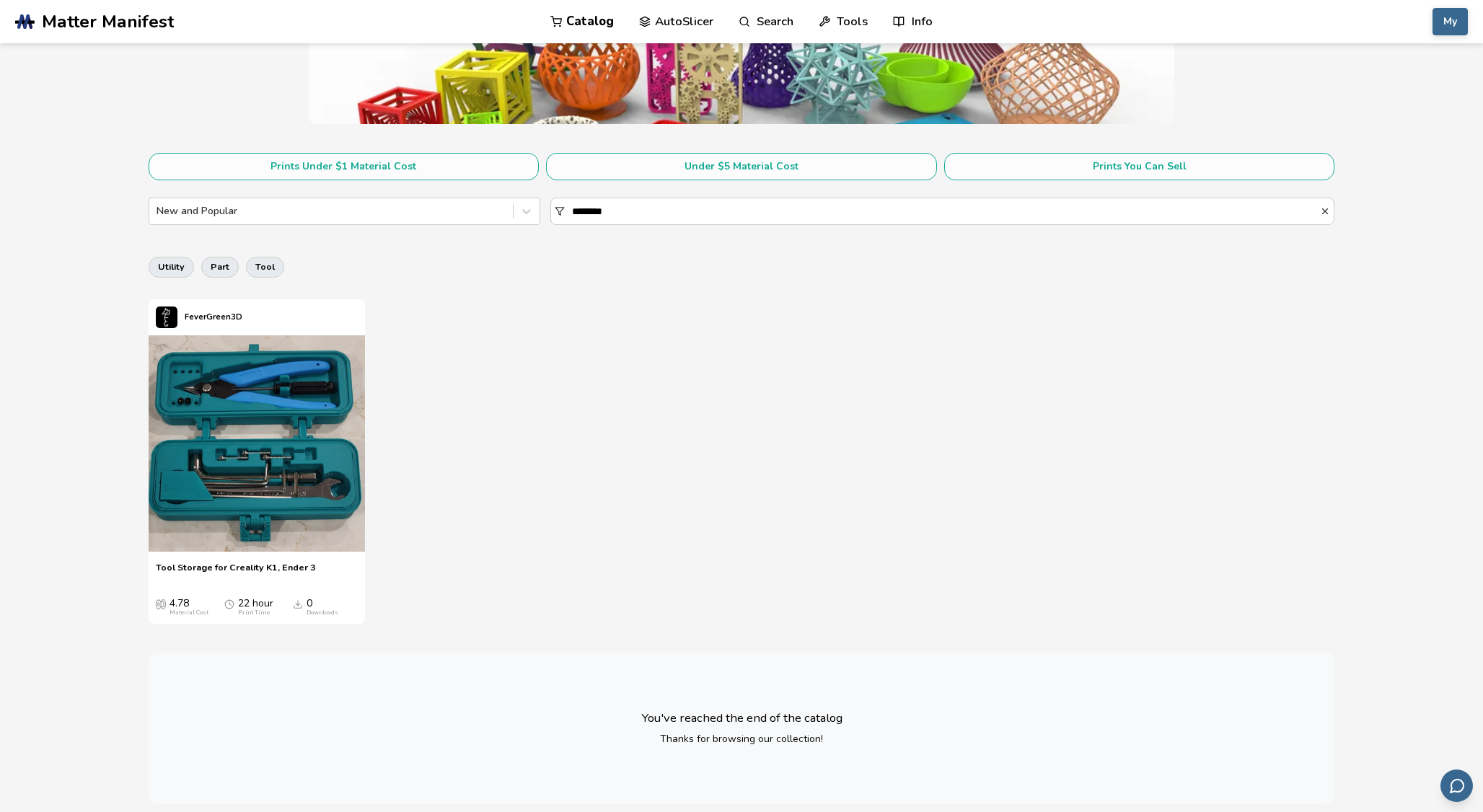
scroll to position [207, 0]
